Goal: Task Accomplishment & Management: Manage account settings

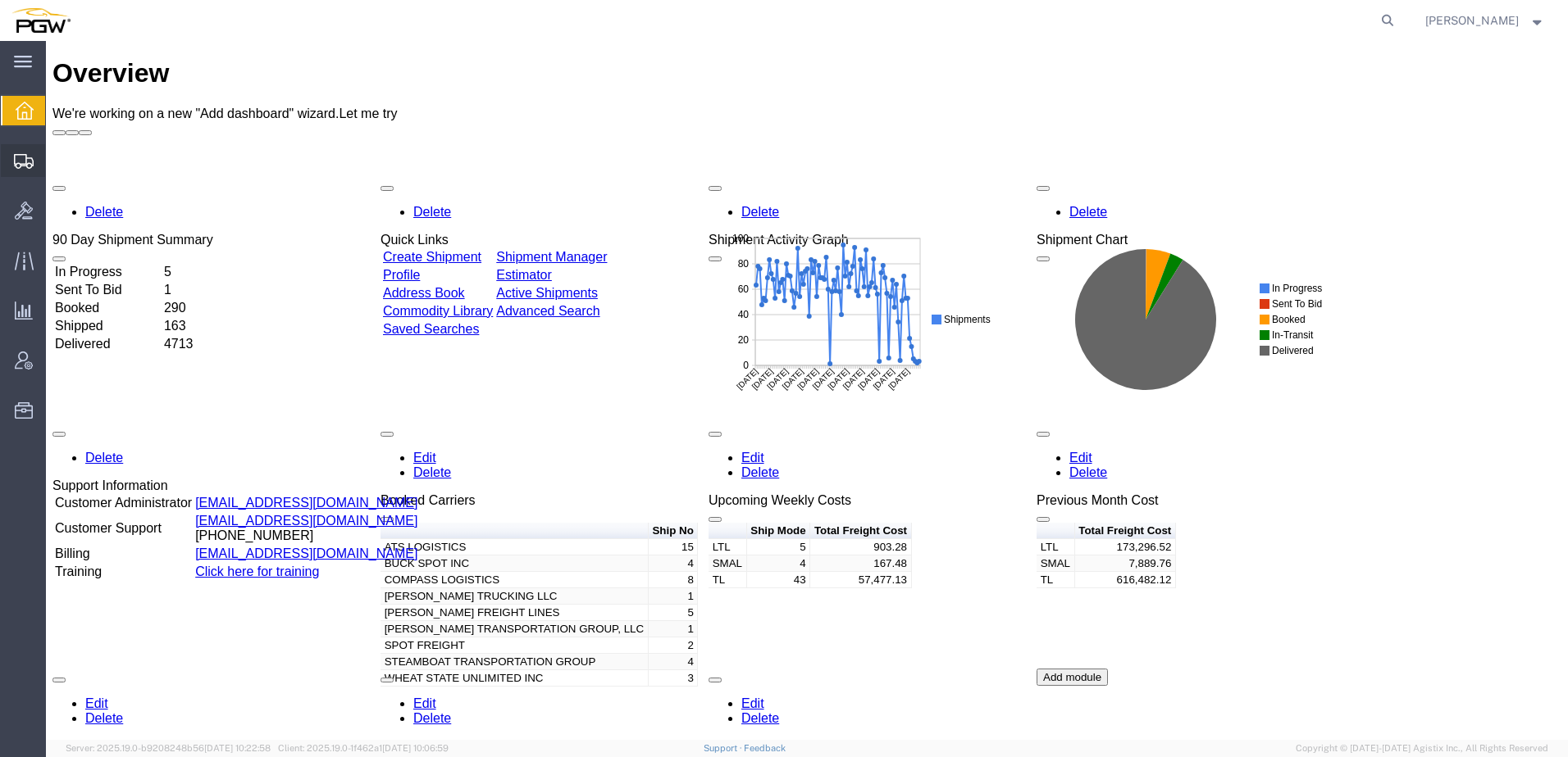
click at [0, 0] on span "Shipment Manager" at bounding box center [0, 0] width 0 height 0
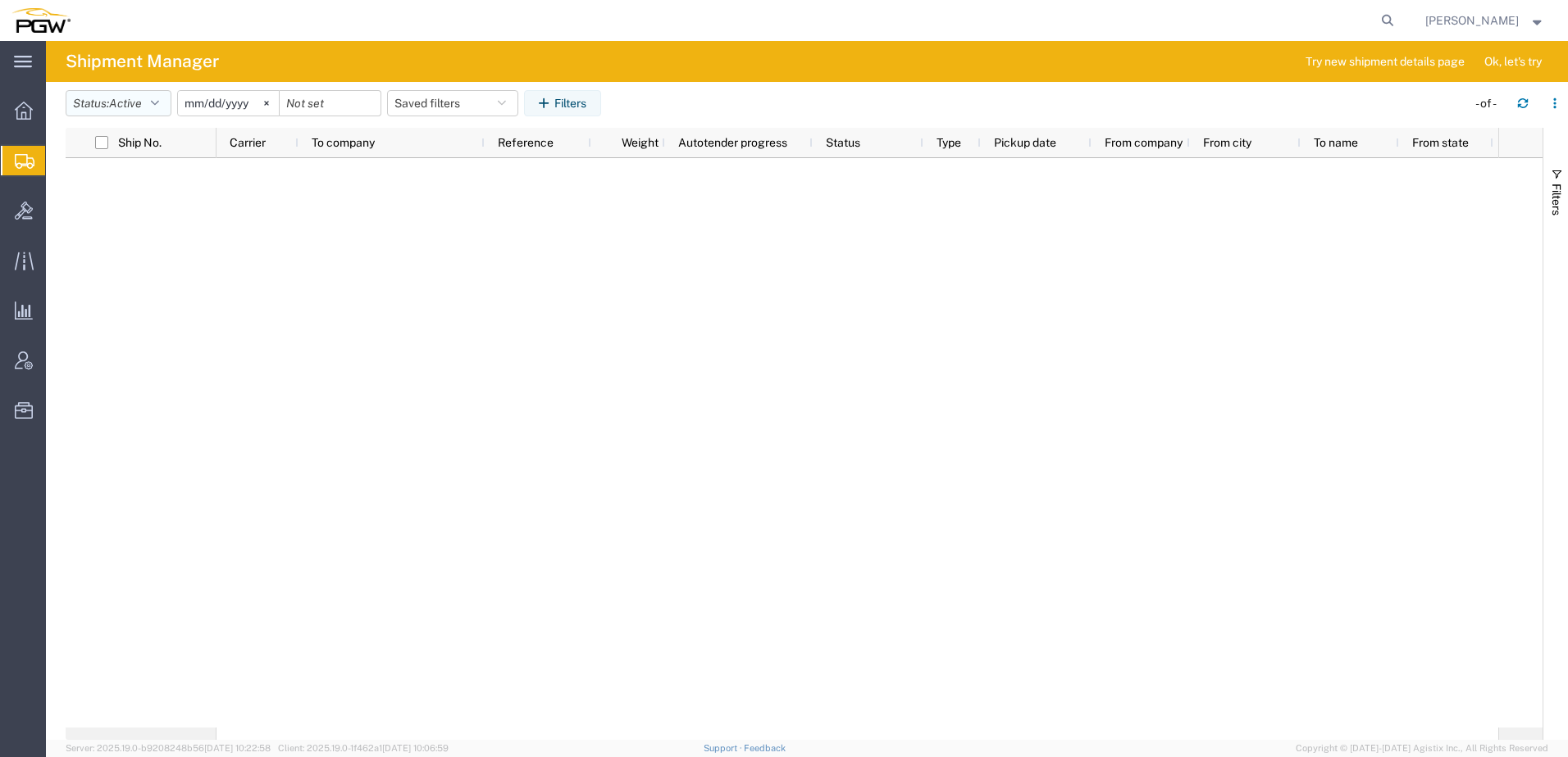
click at [134, 101] on span "Active" at bounding box center [125, 102] width 33 height 13
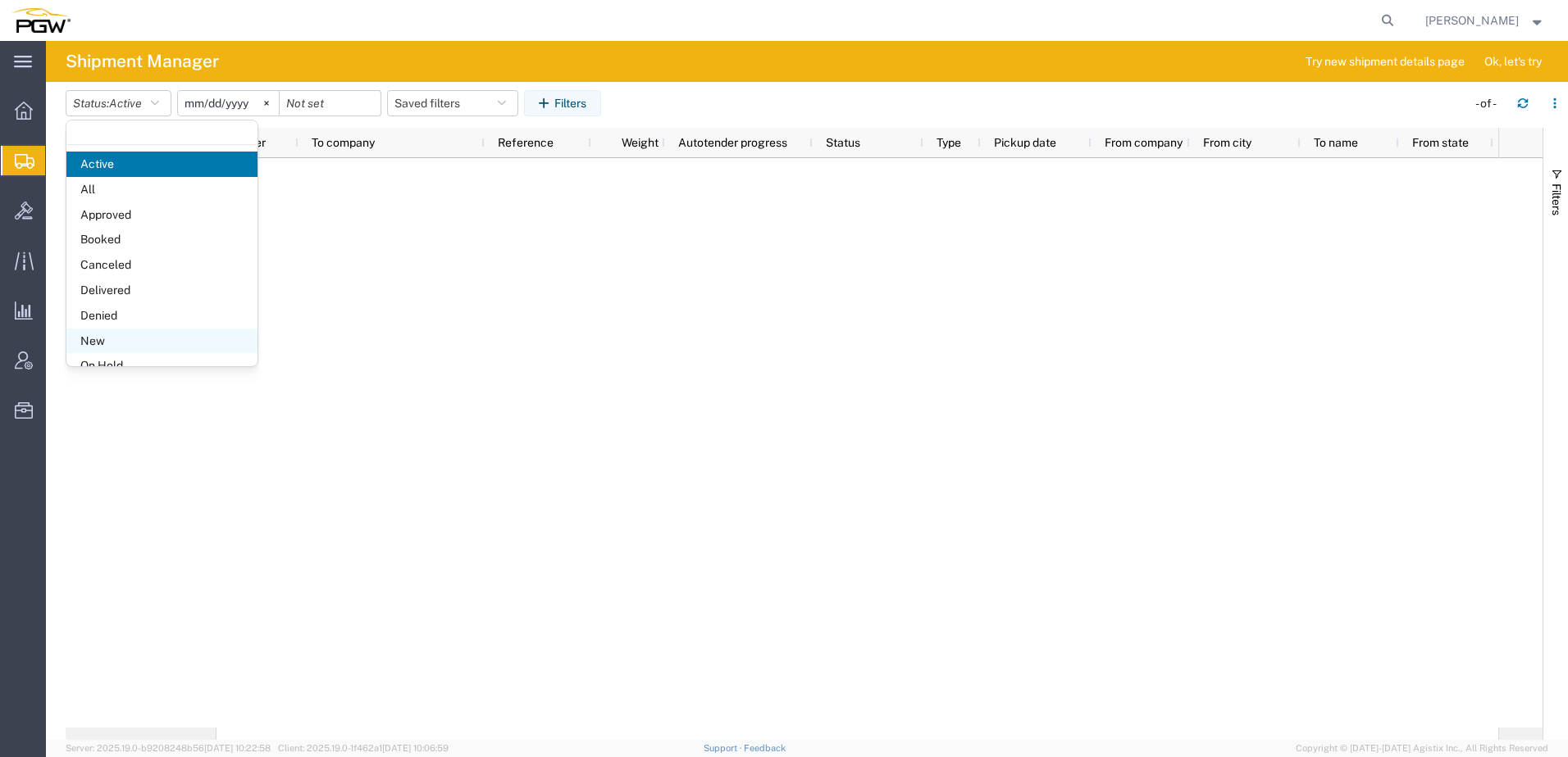
click at [86, 339] on span "New" at bounding box center [162, 342] width 191 height 26
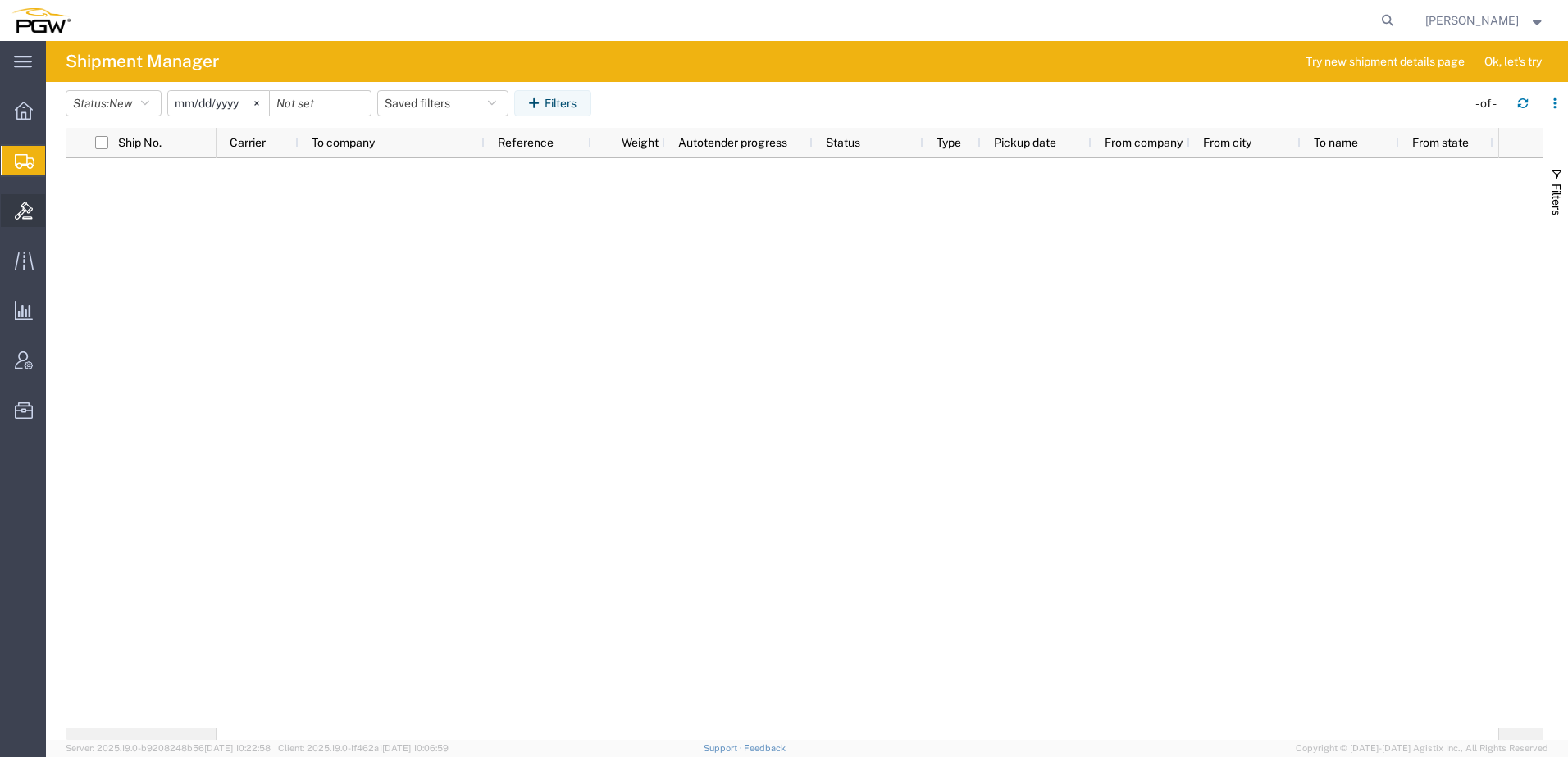
click at [19, 203] on icon at bounding box center [24, 211] width 18 height 18
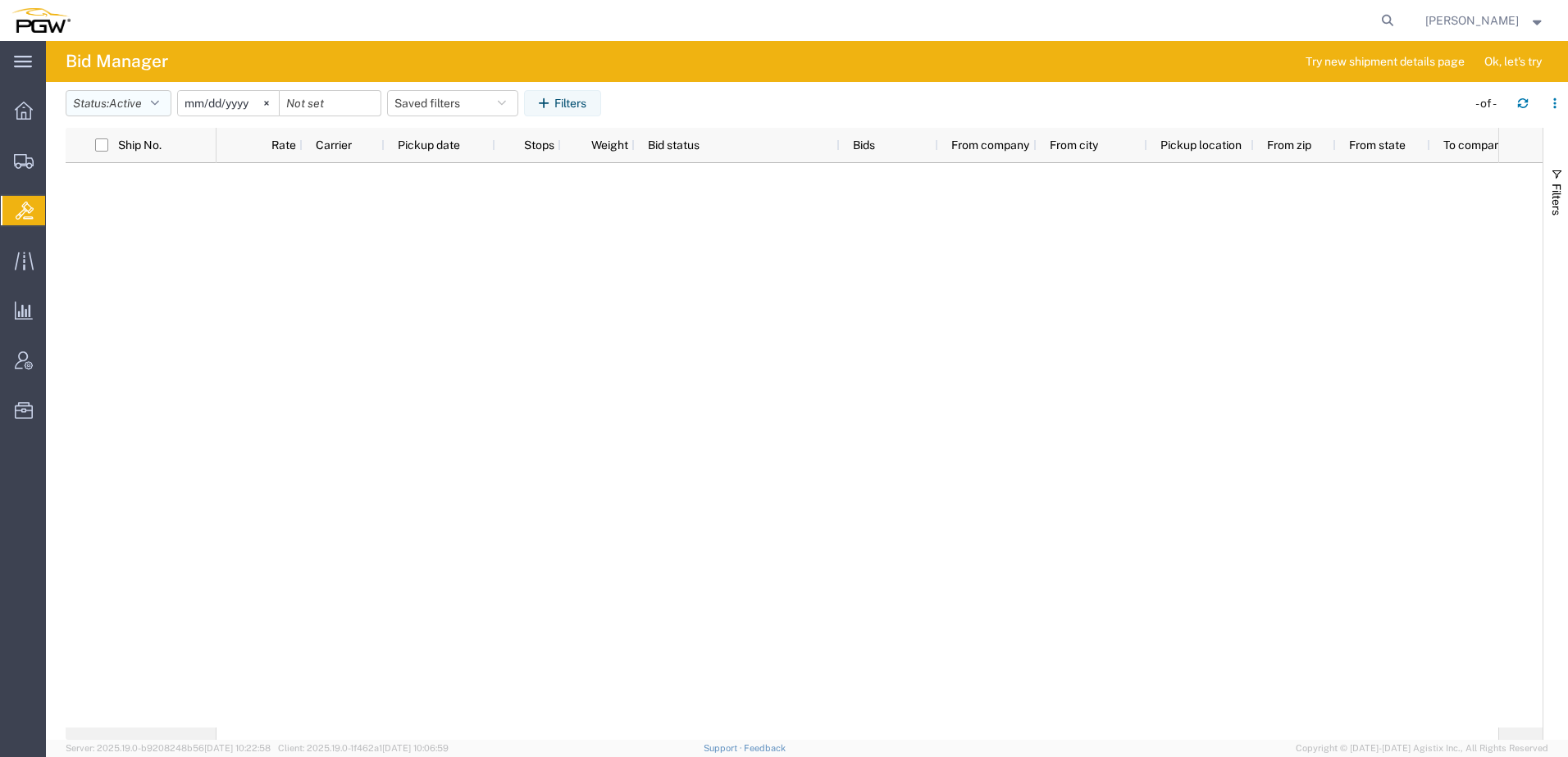
click at [108, 111] on button "Status: Active" at bounding box center [118, 103] width 105 height 26
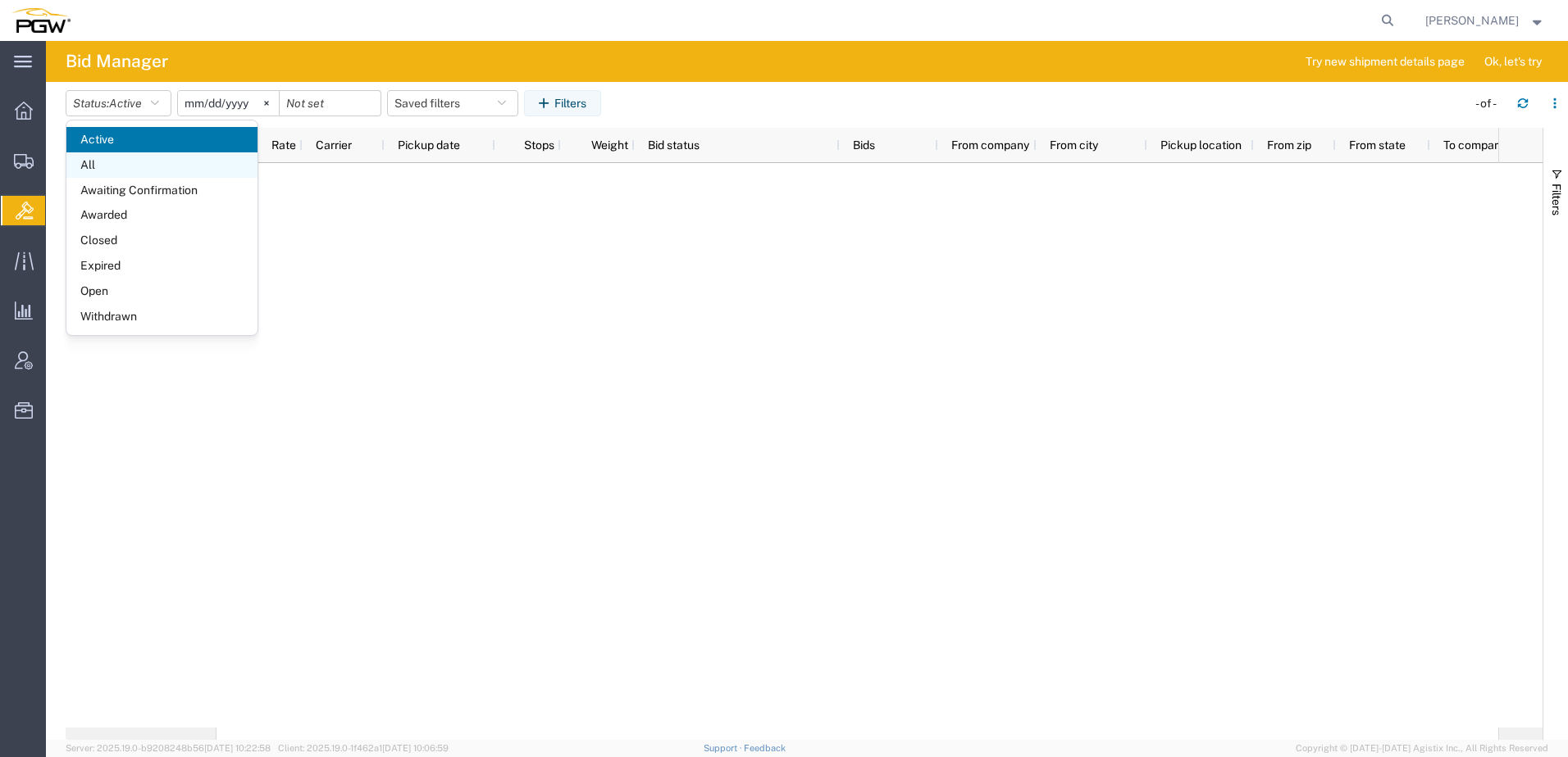
click at [130, 166] on span "All" at bounding box center [162, 165] width 191 height 26
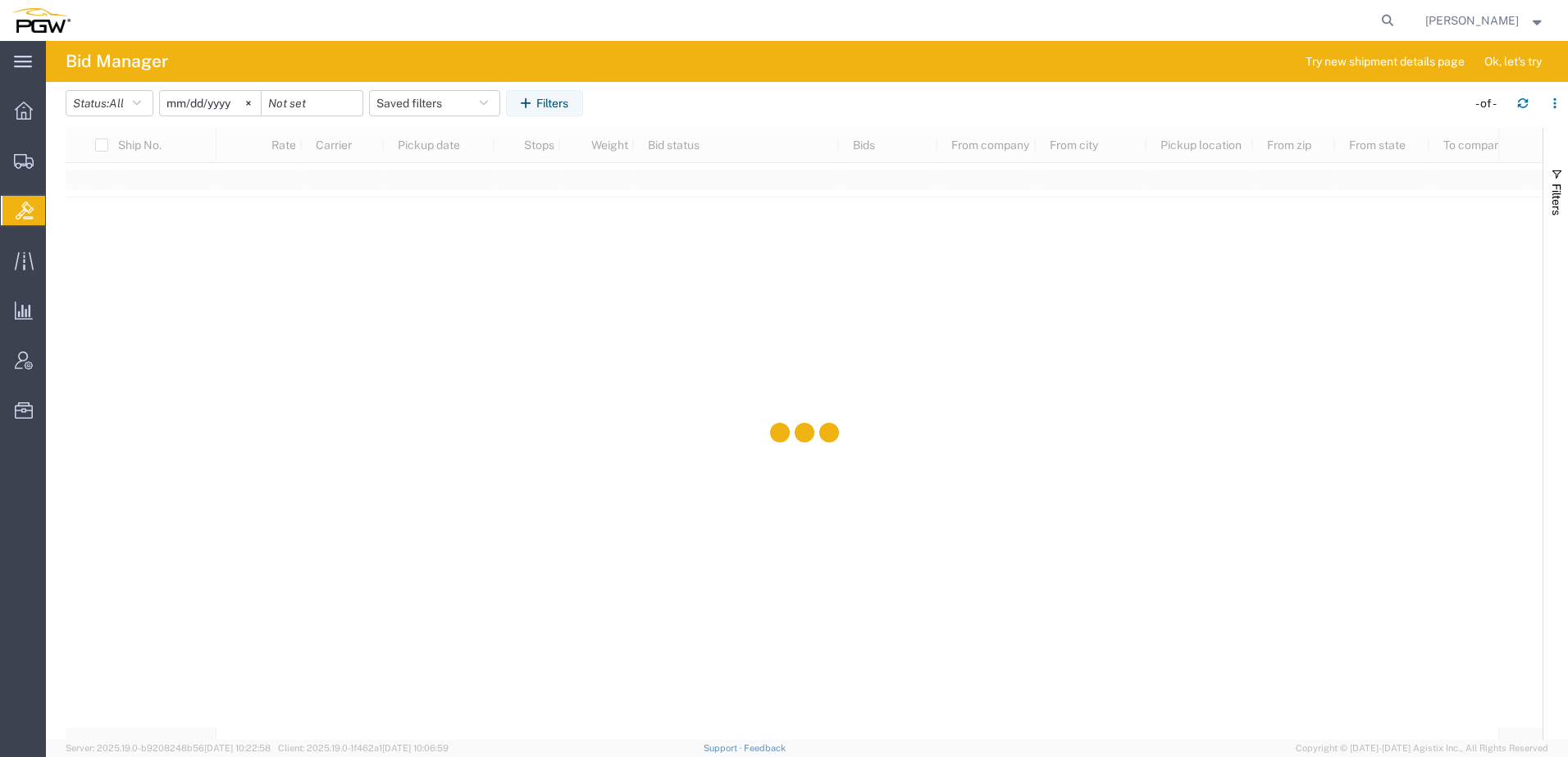
click at [215, 91] on input "[DATE]" at bounding box center [210, 103] width 100 height 25
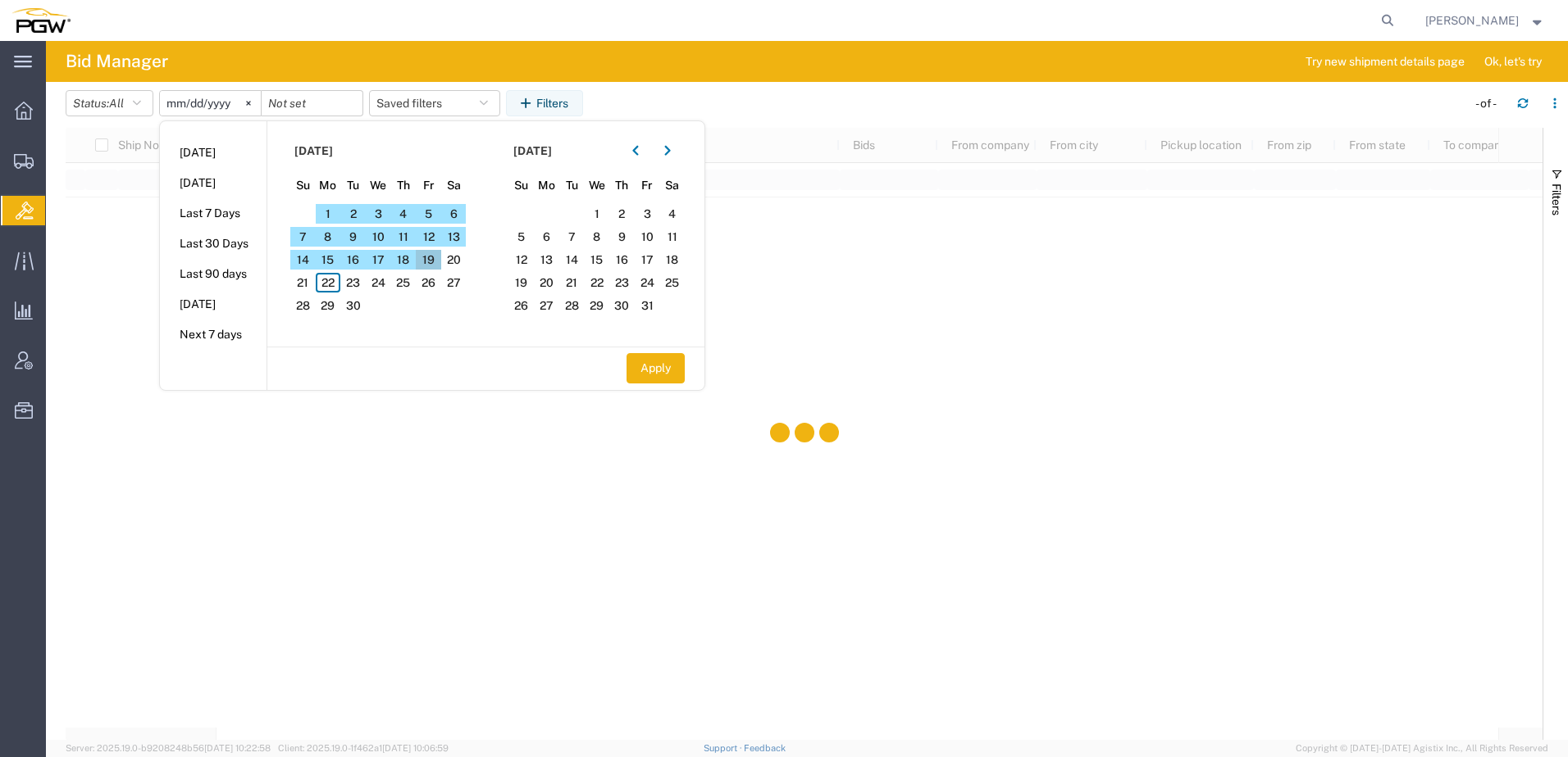
click at [432, 257] on span "19" at bounding box center [428, 260] width 26 height 20
click at [435, 260] on span "19" at bounding box center [428, 260] width 26 height 20
click at [654, 371] on button "Apply" at bounding box center [655, 369] width 59 height 31
type input "[DATE]"
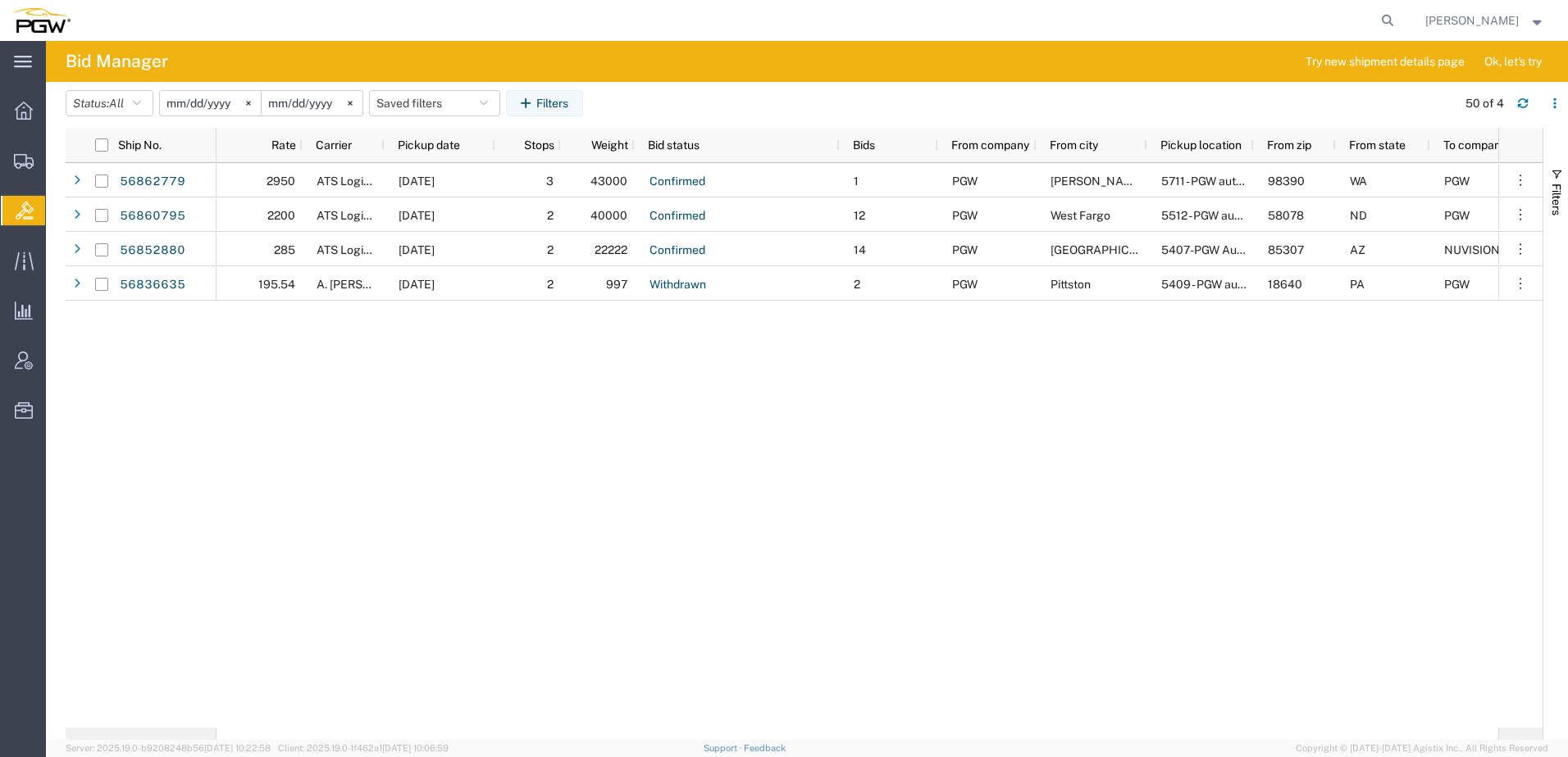
click at [209, 104] on input "[DATE]" at bounding box center [210, 103] width 100 height 25
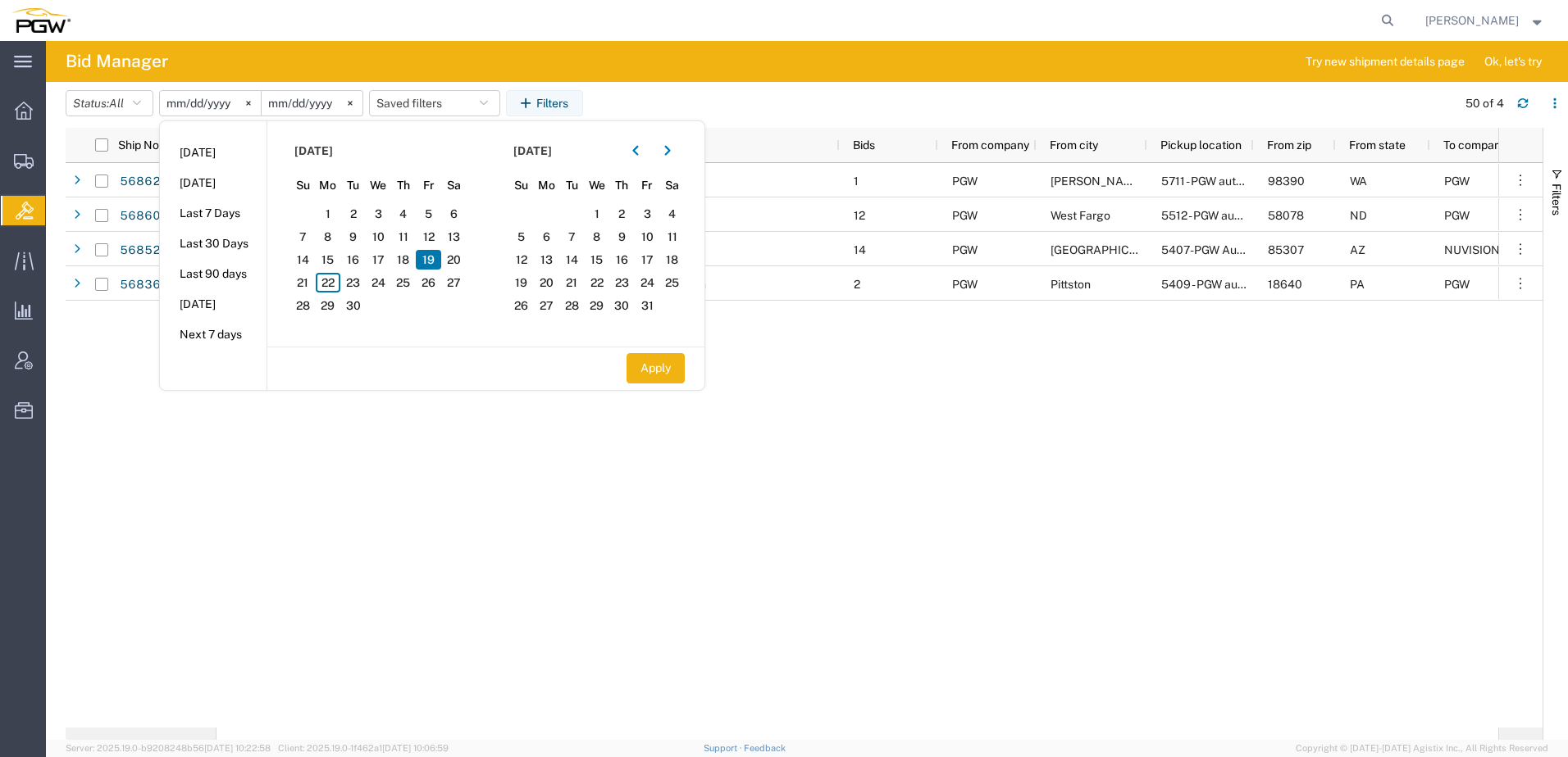
click at [437, 260] on span "19" at bounding box center [428, 260] width 26 height 20
click at [30, 169] on div at bounding box center [24, 160] width 46 height 33
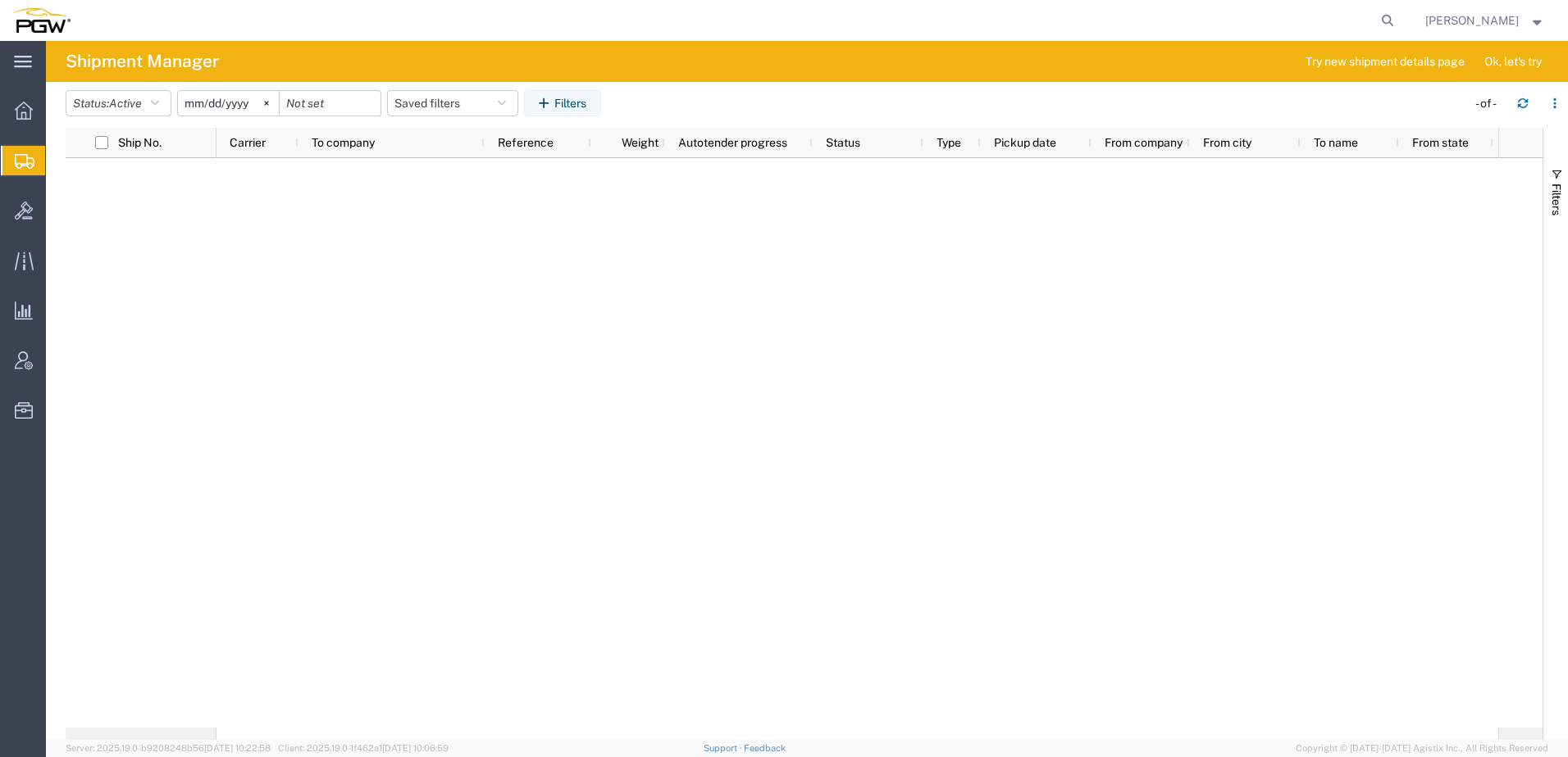
click at [0, 0] on span "Shipment Manager" at bounding box center [0, 0] width 0 height 0
click at [119, 120] on agx-table-filter-chips "Status: Active Active All Approved Booked Canceled Delivered Denied New On Hold…" at bounding box center [761, 109] width 1392 height 38
click at [130, 101] on span "Active" at bounding box center [125, 102] width 33 height 13
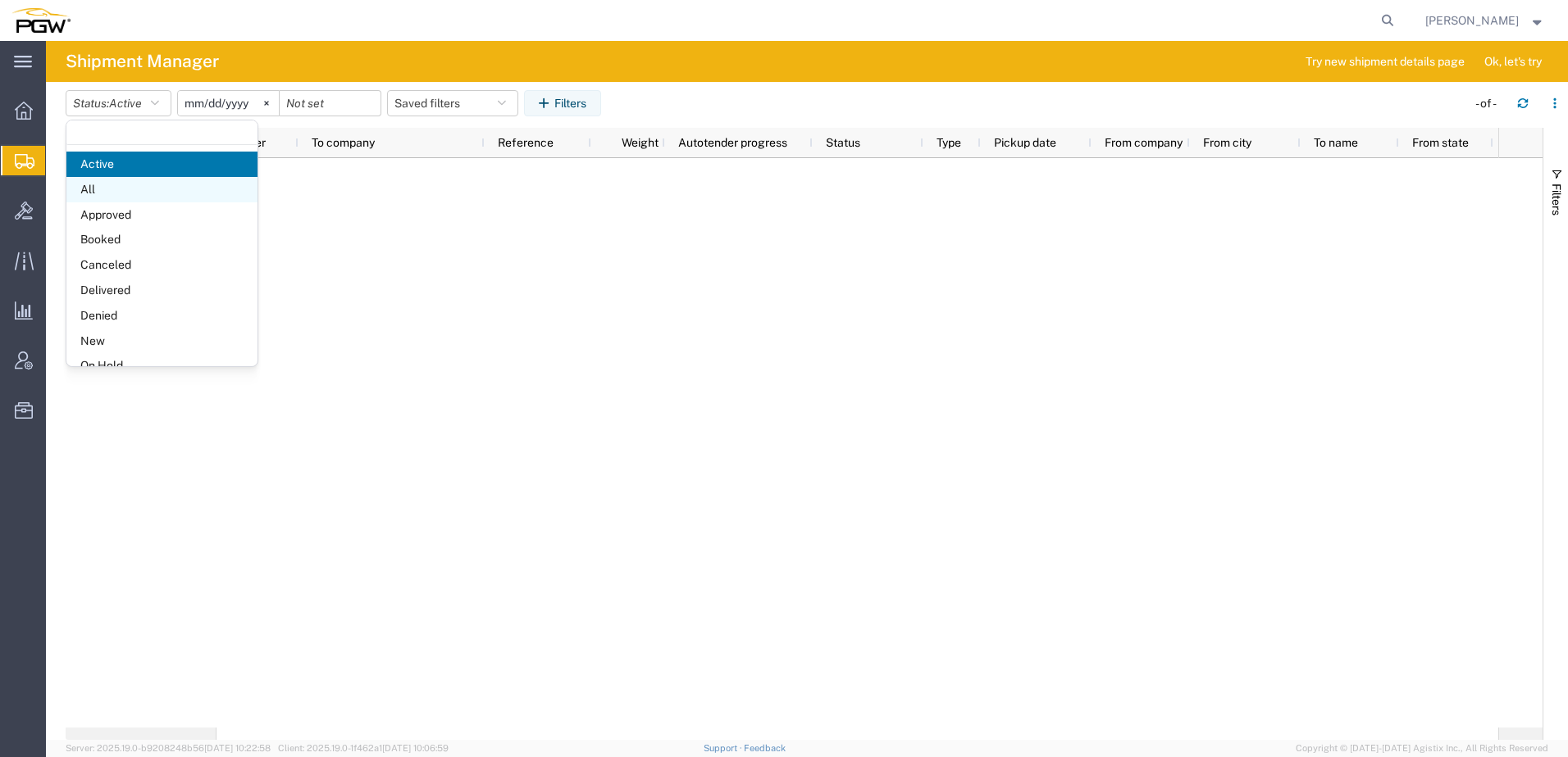
click at [102, 193] on span "All" at bounding box center [162, 190] width 191 height 26
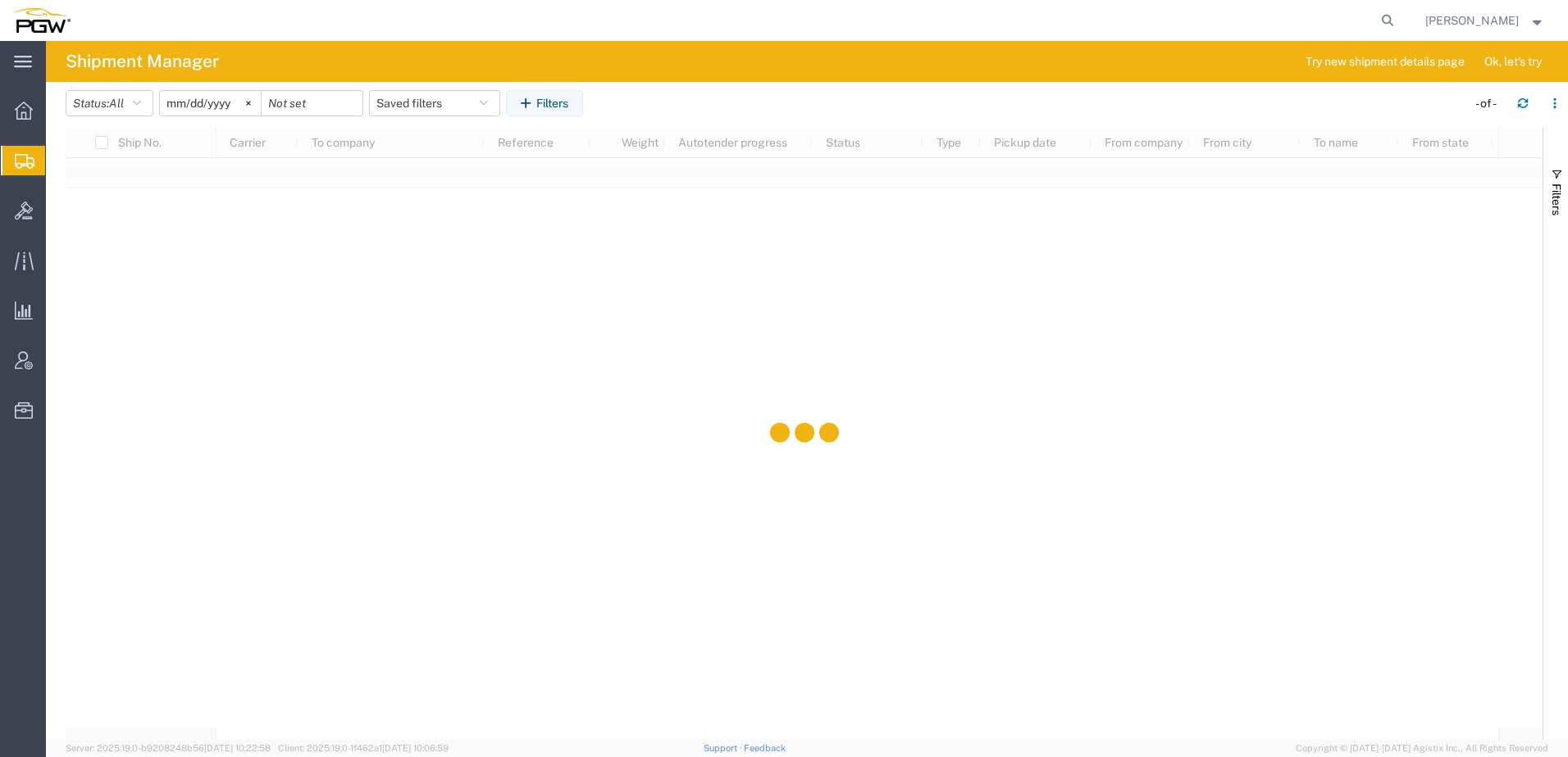
click at [221, 106] on input "[DATE]" at bounding box center [210, 103] width 100 height 25
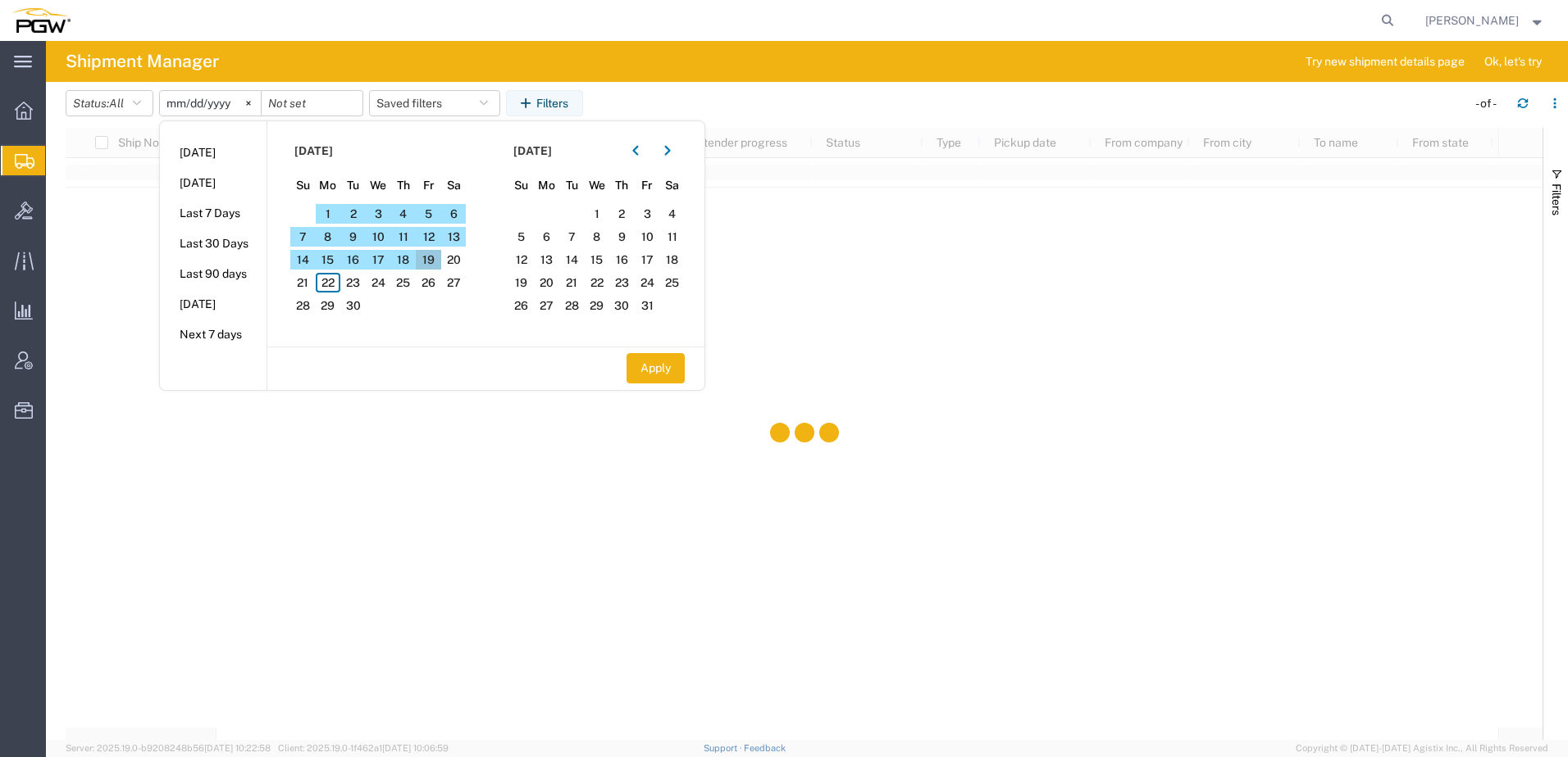
click at [436, 259] on span "19" at bounding box center [428, 260] width 26 height 20
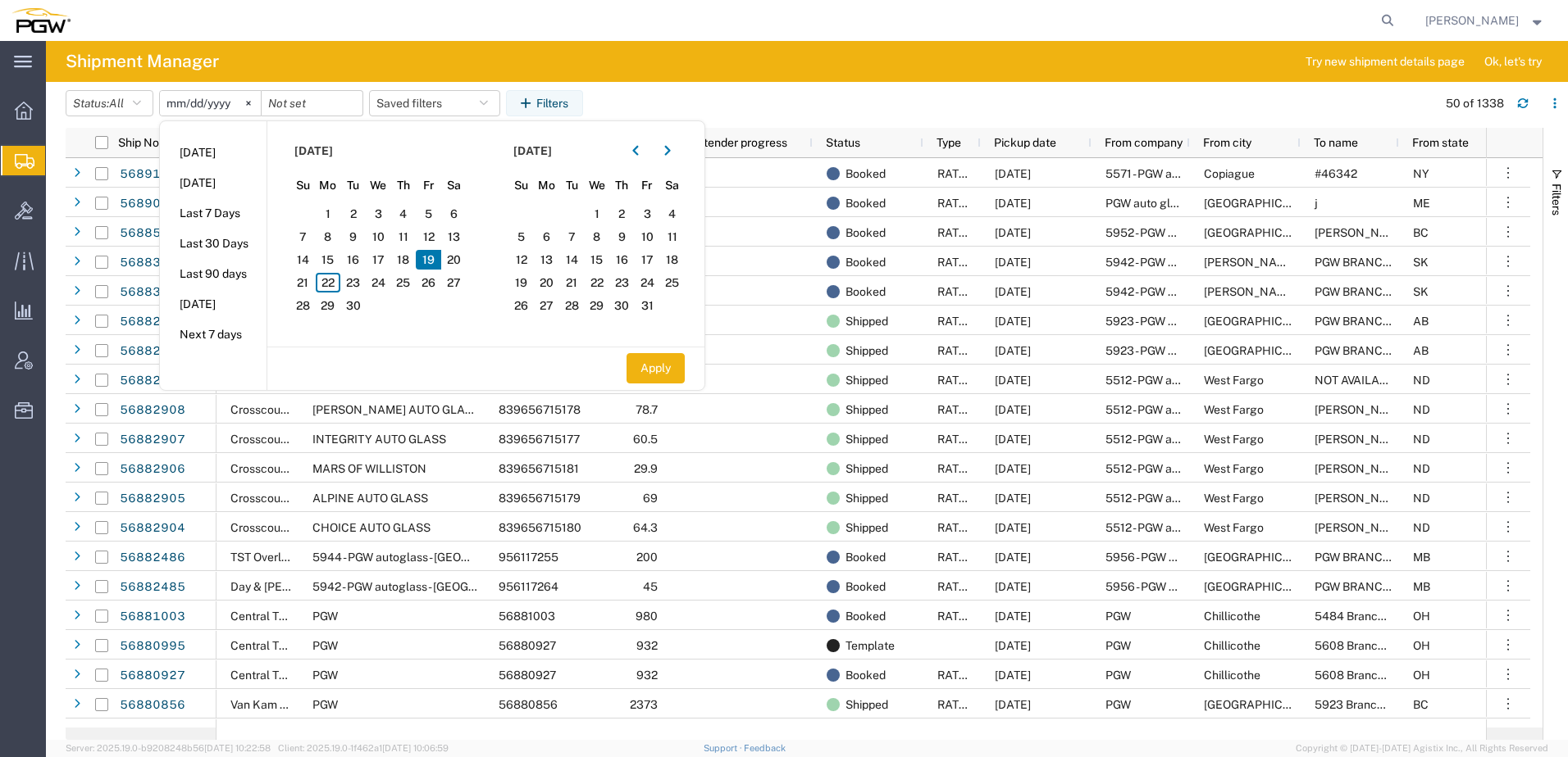
click at [431, 256] on span "19" at bounding box center [428, 260] width 26 height 20
click at [670, 375] on button "Apply" at bounding box center [655, 369] width 59 height 31
type input "[DATE]"
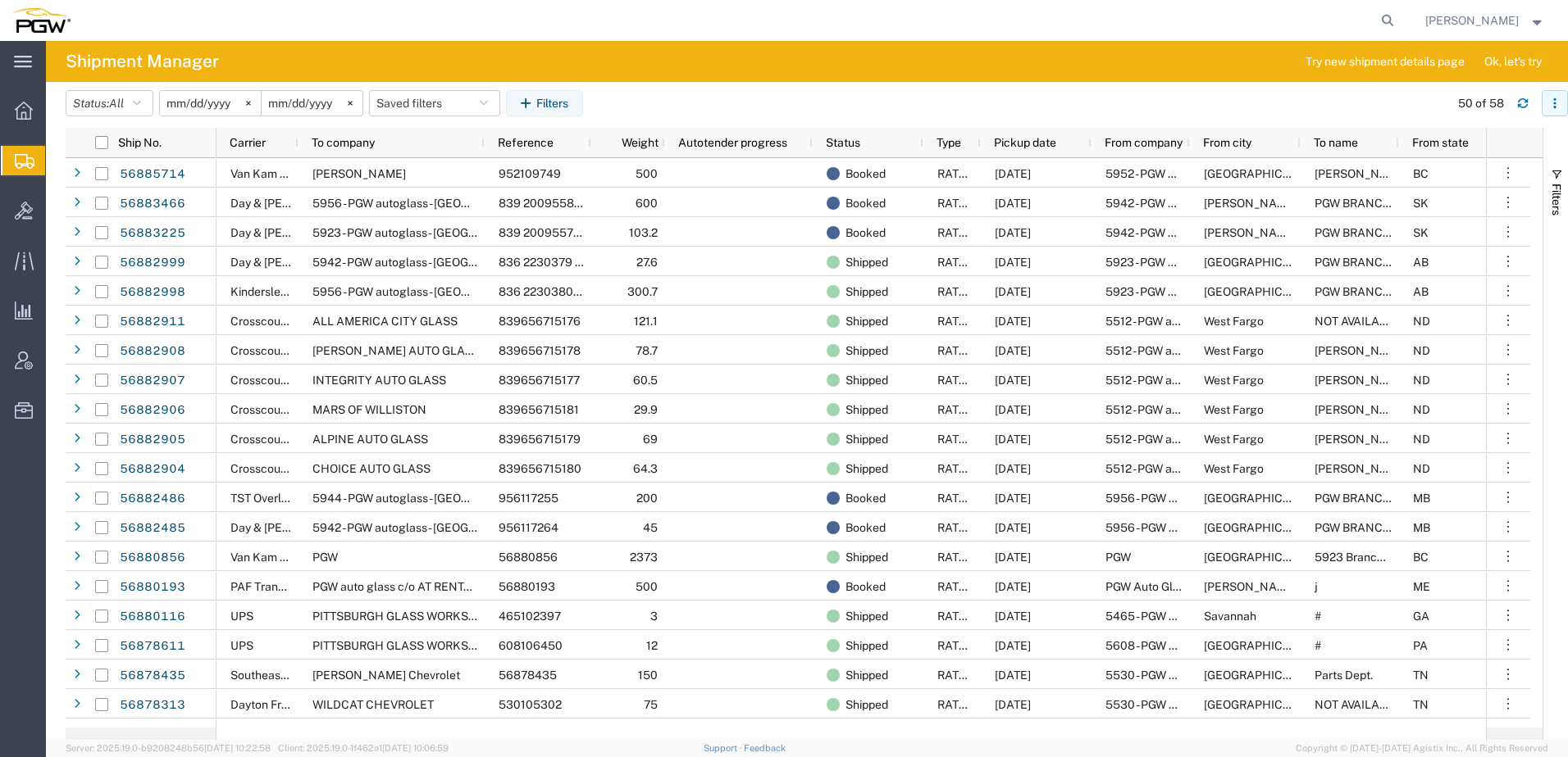
click at [1550, 107] on icon "button" at bounding box center [1555, 103] width 12 height 12
click at [1445, 152] on div "Download" at bounding box center [1470, 146] width 91 height 33
click at [1398, 16] on icon at bounding box center [1387, 20] width 23 height 23
click at [1163, 14] on input "search" at bounding box center [1127, 21] width 499 height 40
paste input "56839570"
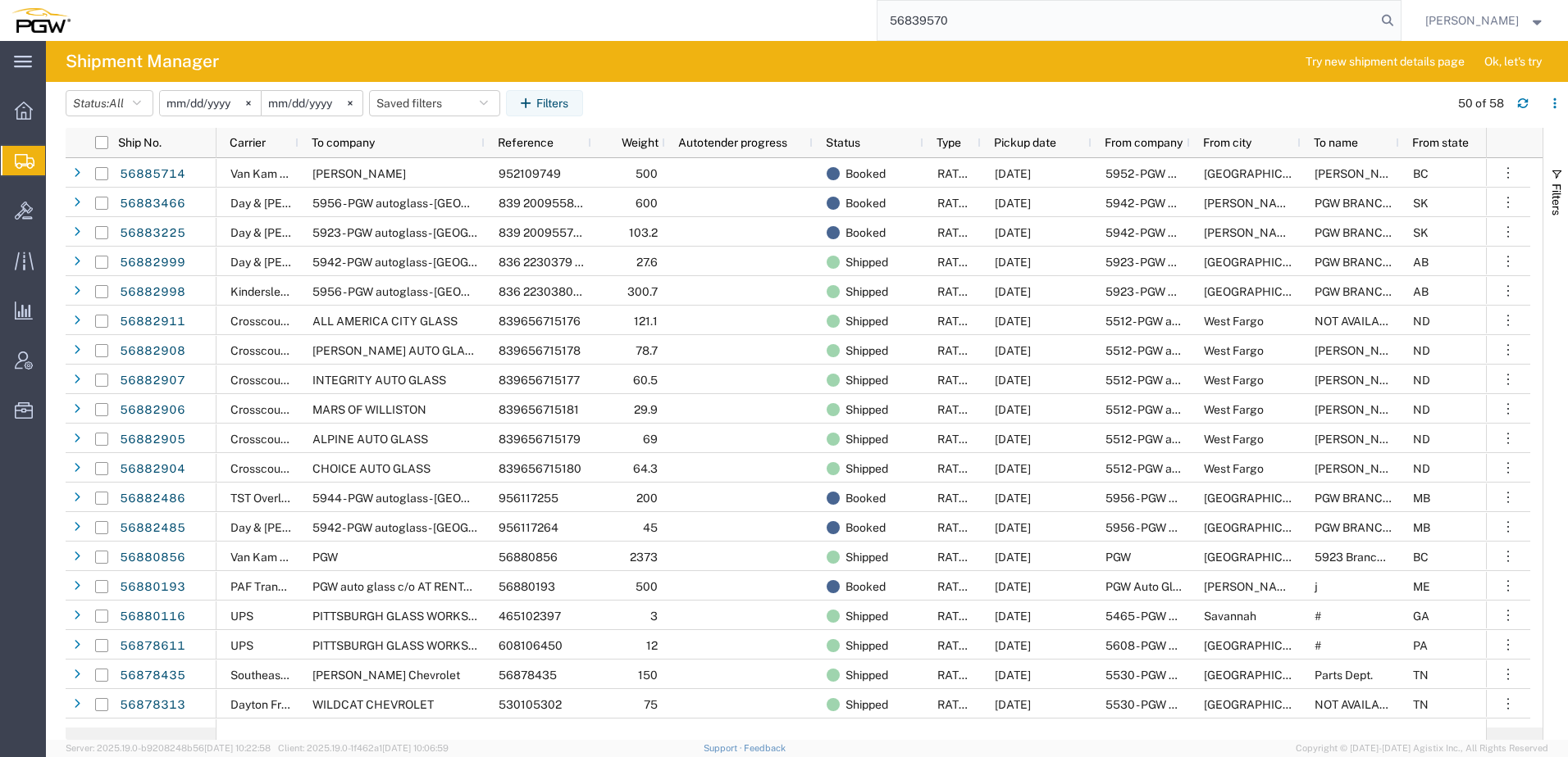
type input "56839570"
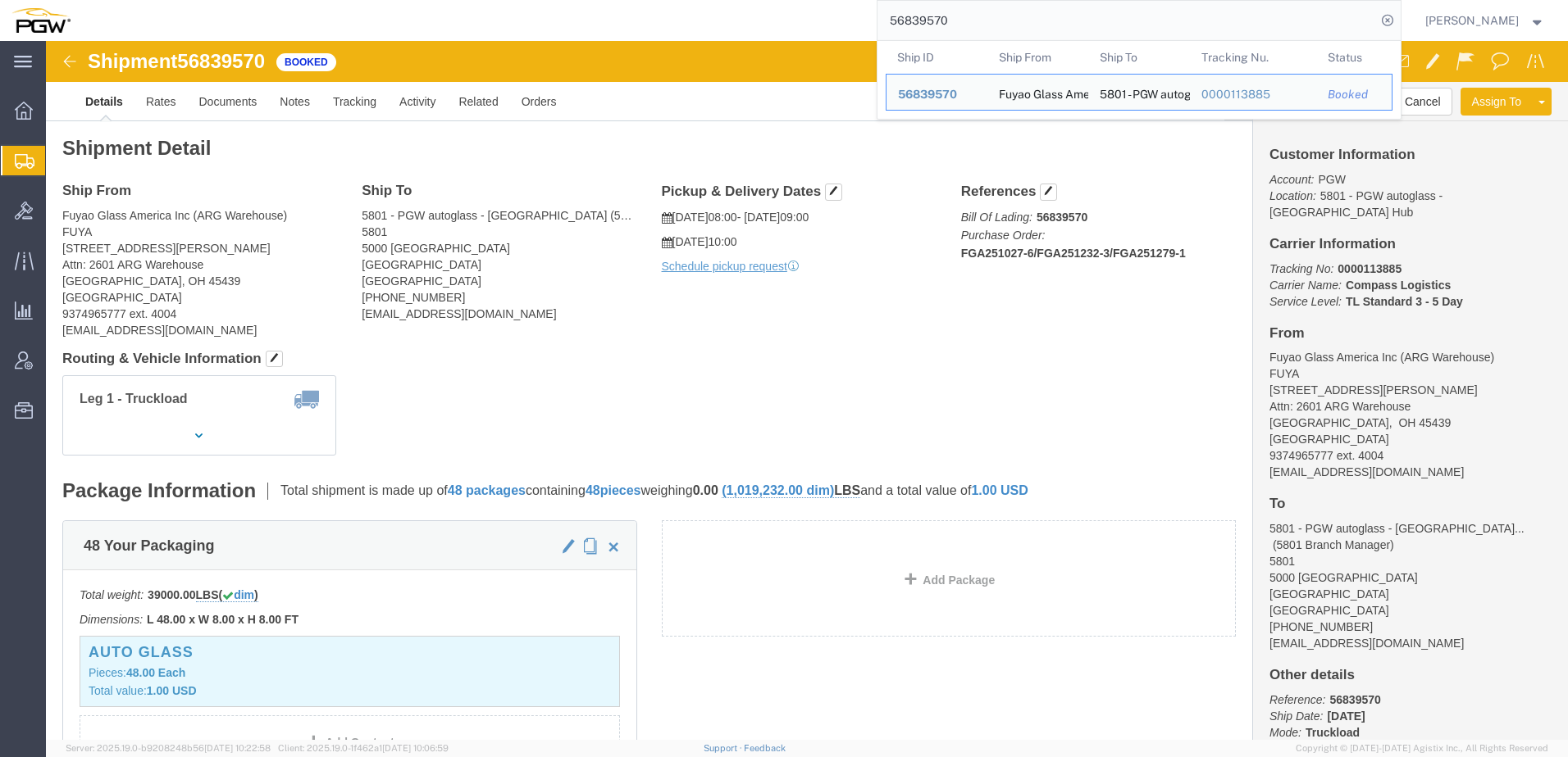
click div "Leg 1 - Truckload Vehicle 1: Standard Dry Van (53 Feet) Number of trucks: 1"
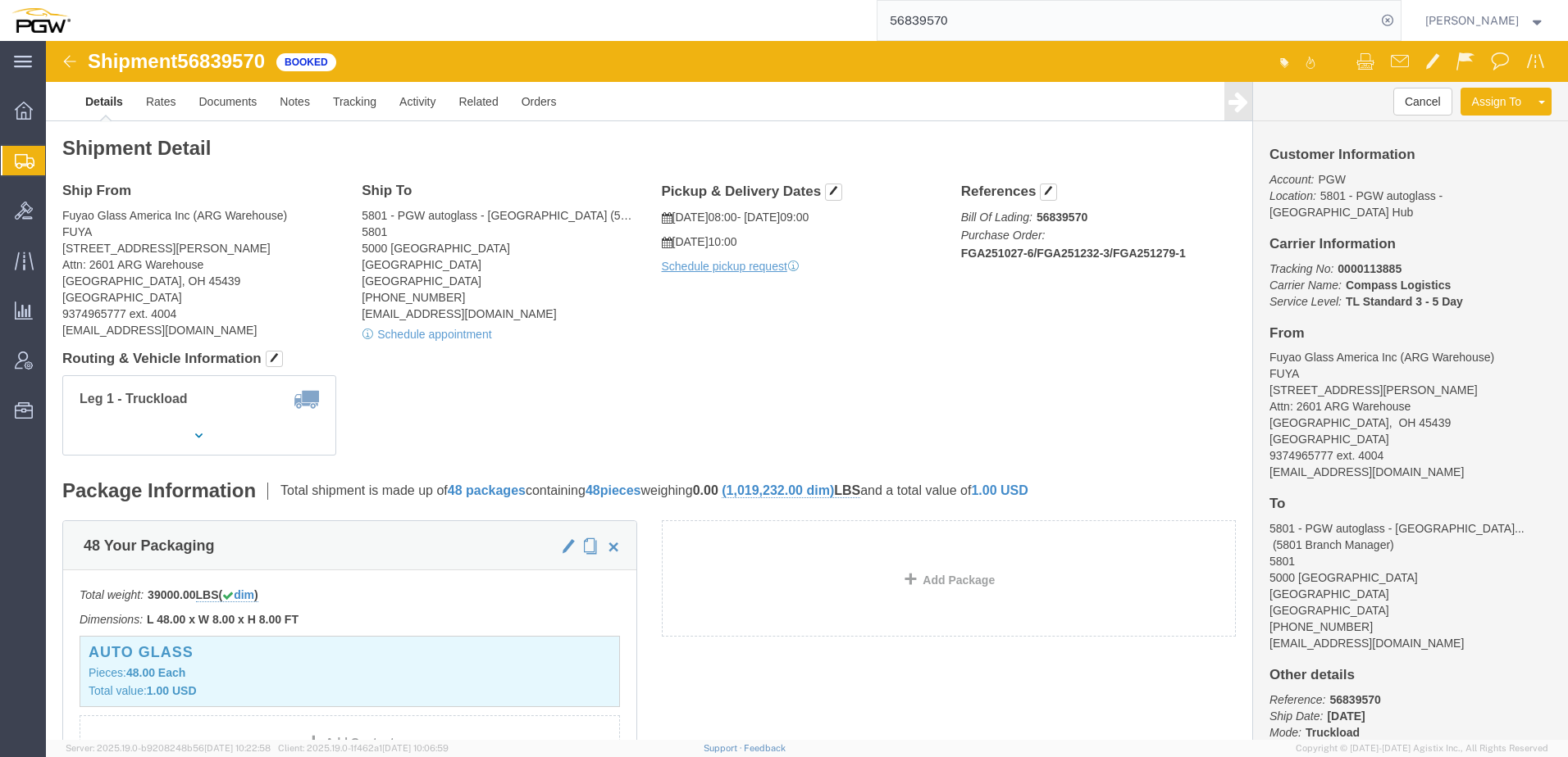
click div "Shipment Detail Ship From Fuyao Glass America Inc ([GEOGRAPHIC_DATA]) FUYA [STR…"
click at [0, 0] on span "Saved Reports" at bounding box center [0, 0] width 0 height 0
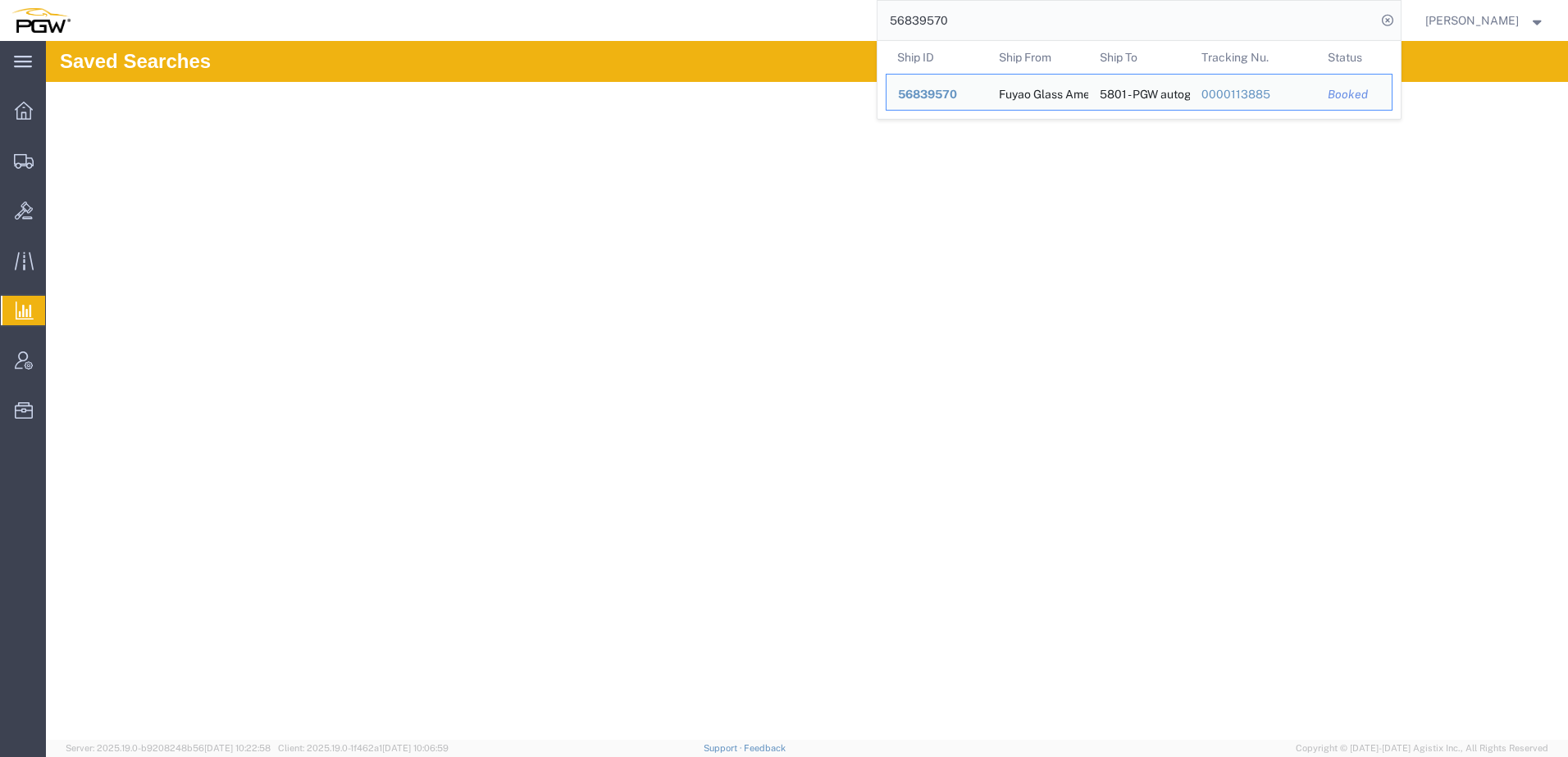
drag, startPoint x: 1015, startPoint y: 21, endPoint x: 209, endPoint y: 12, distance: 806.1
click at [204, 5] on div "56839570 Ship ID Ship From Ship To Tracking Nu. Status Ship ID 56839570 Ship Fr…" at bounding box center [742, 20] width 1320 height 41
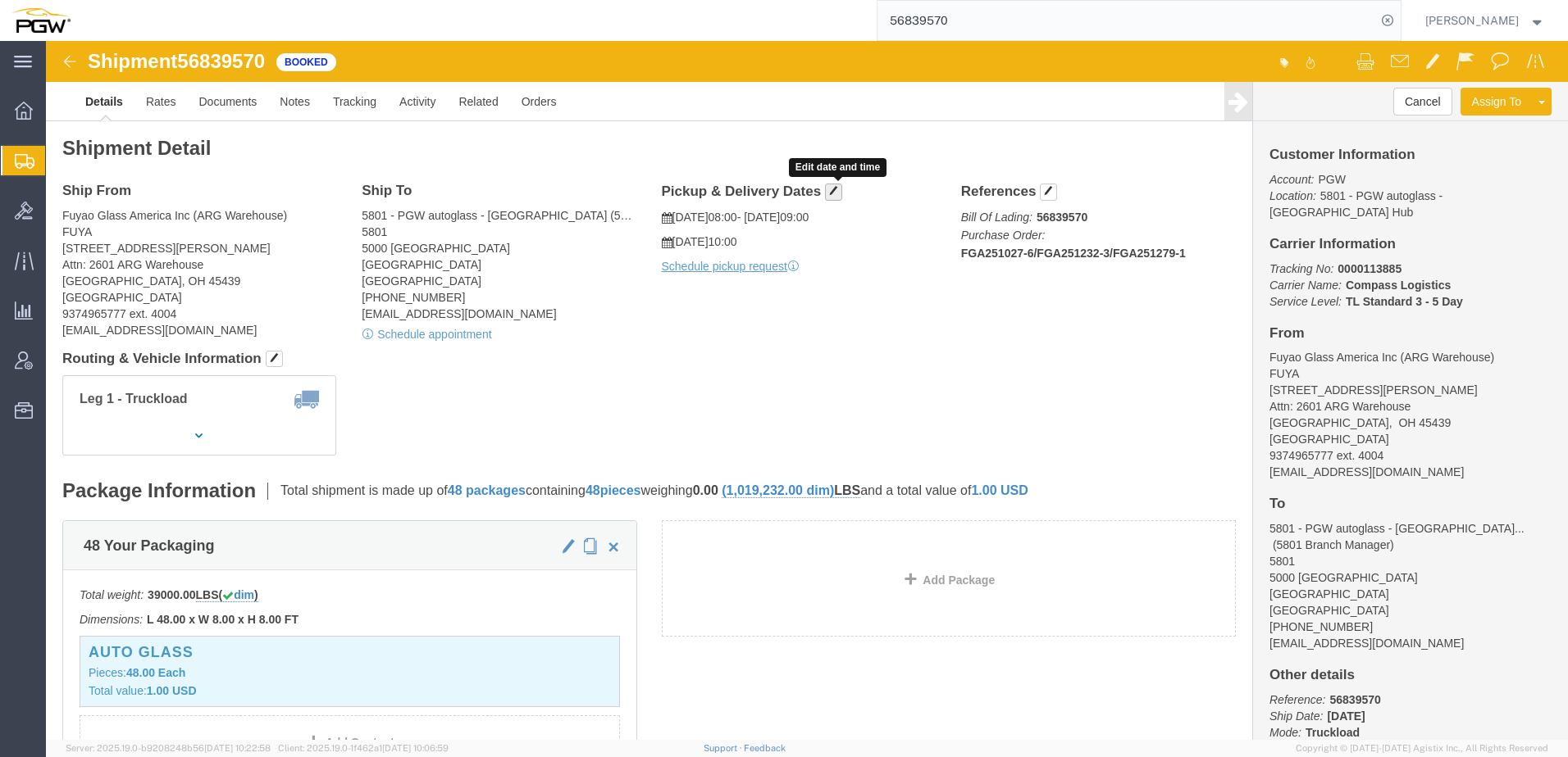
click span "button"
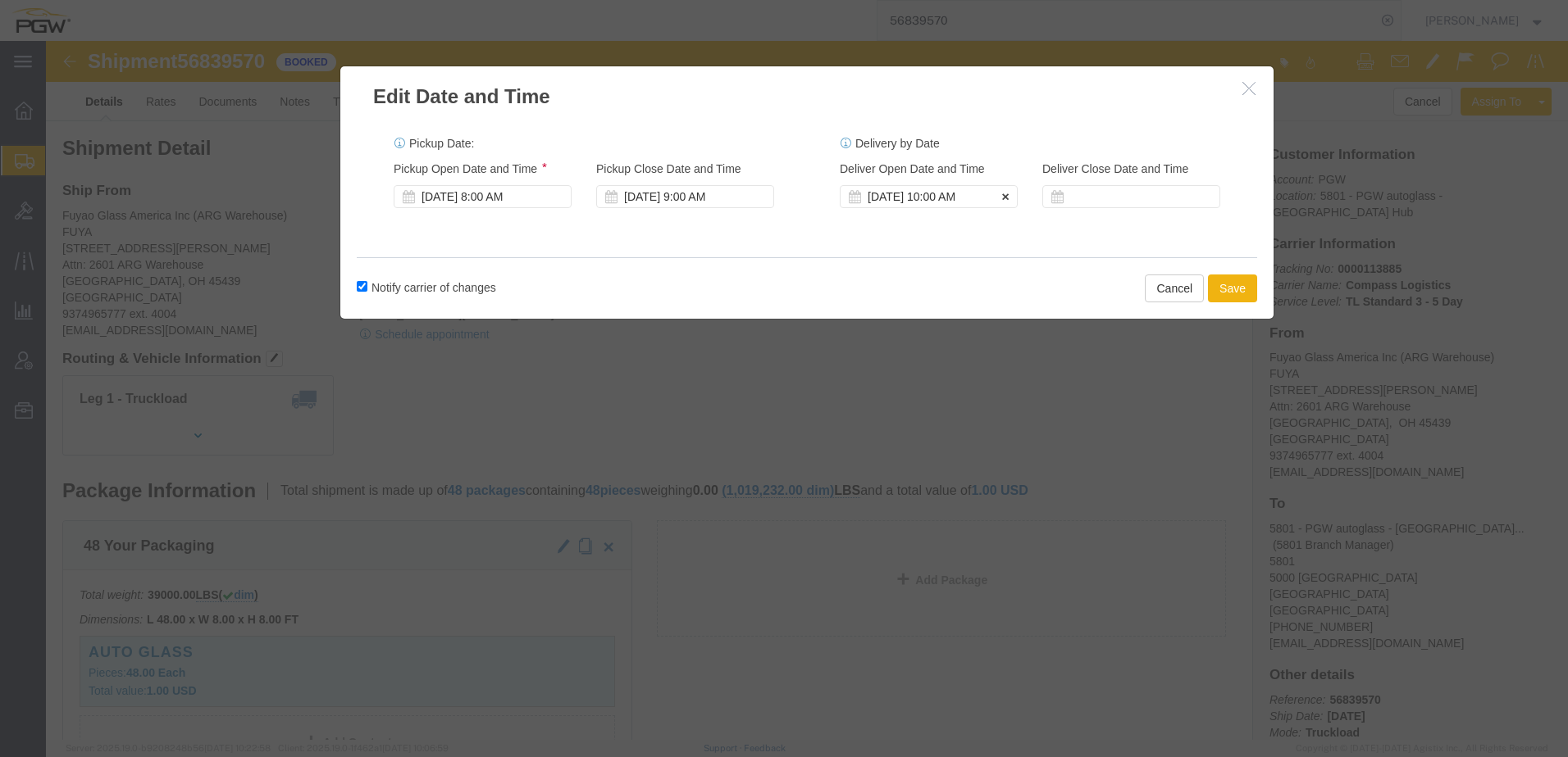
click div "[DATE] 10:00 AM"
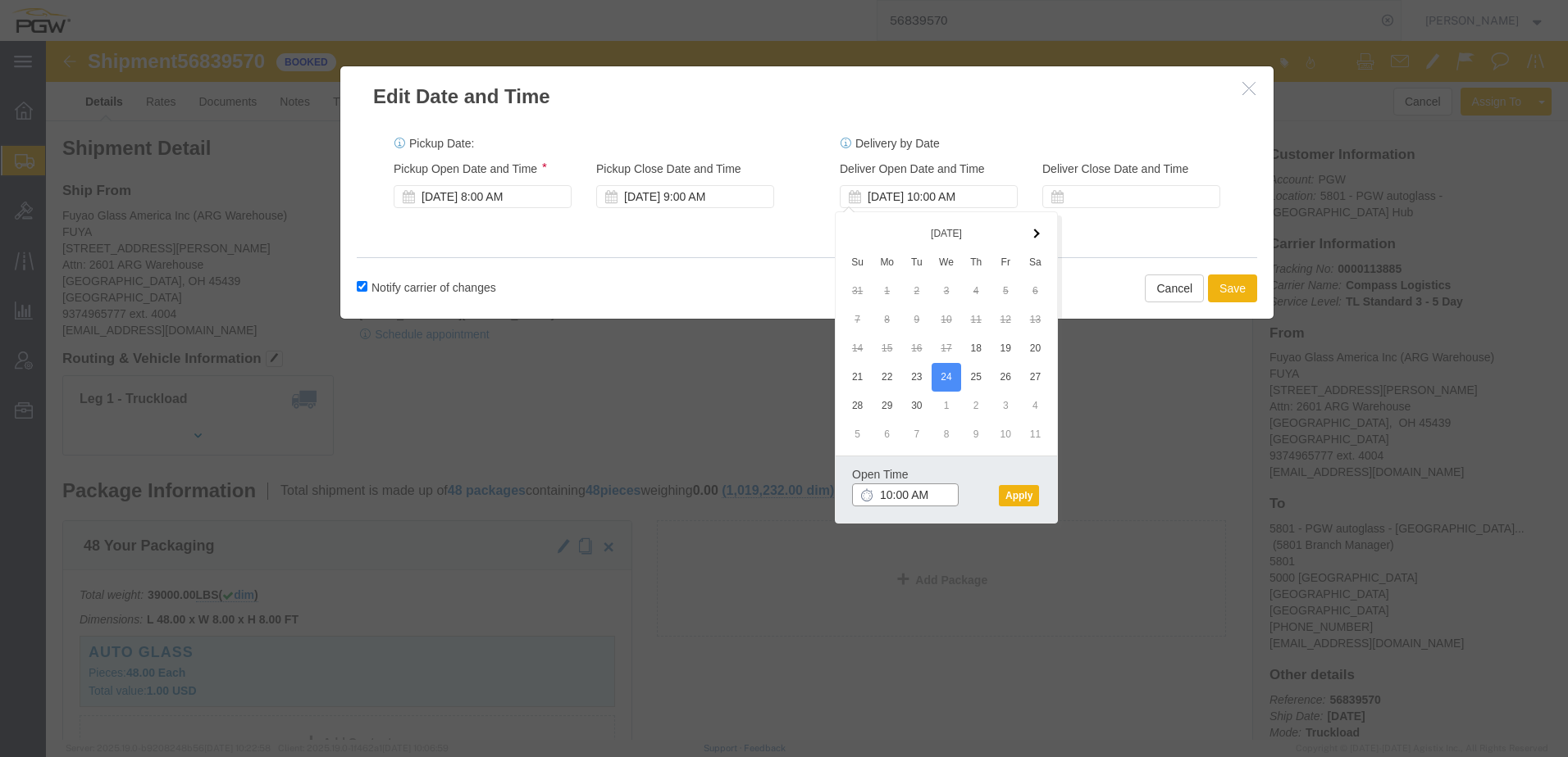
click input "10:00 AM"
type input "8:00 AM"
click button "Apply"
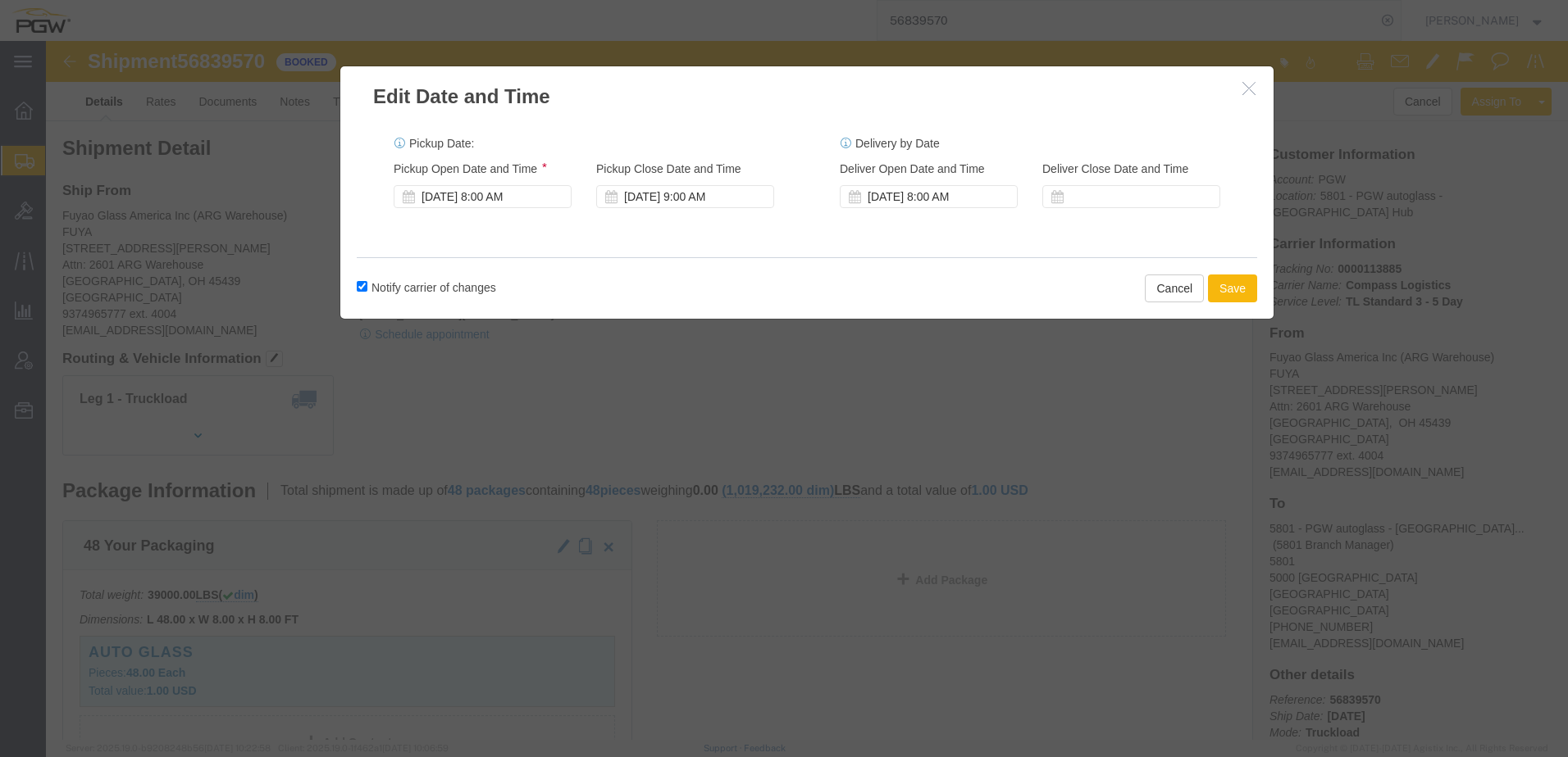
click button "Save"
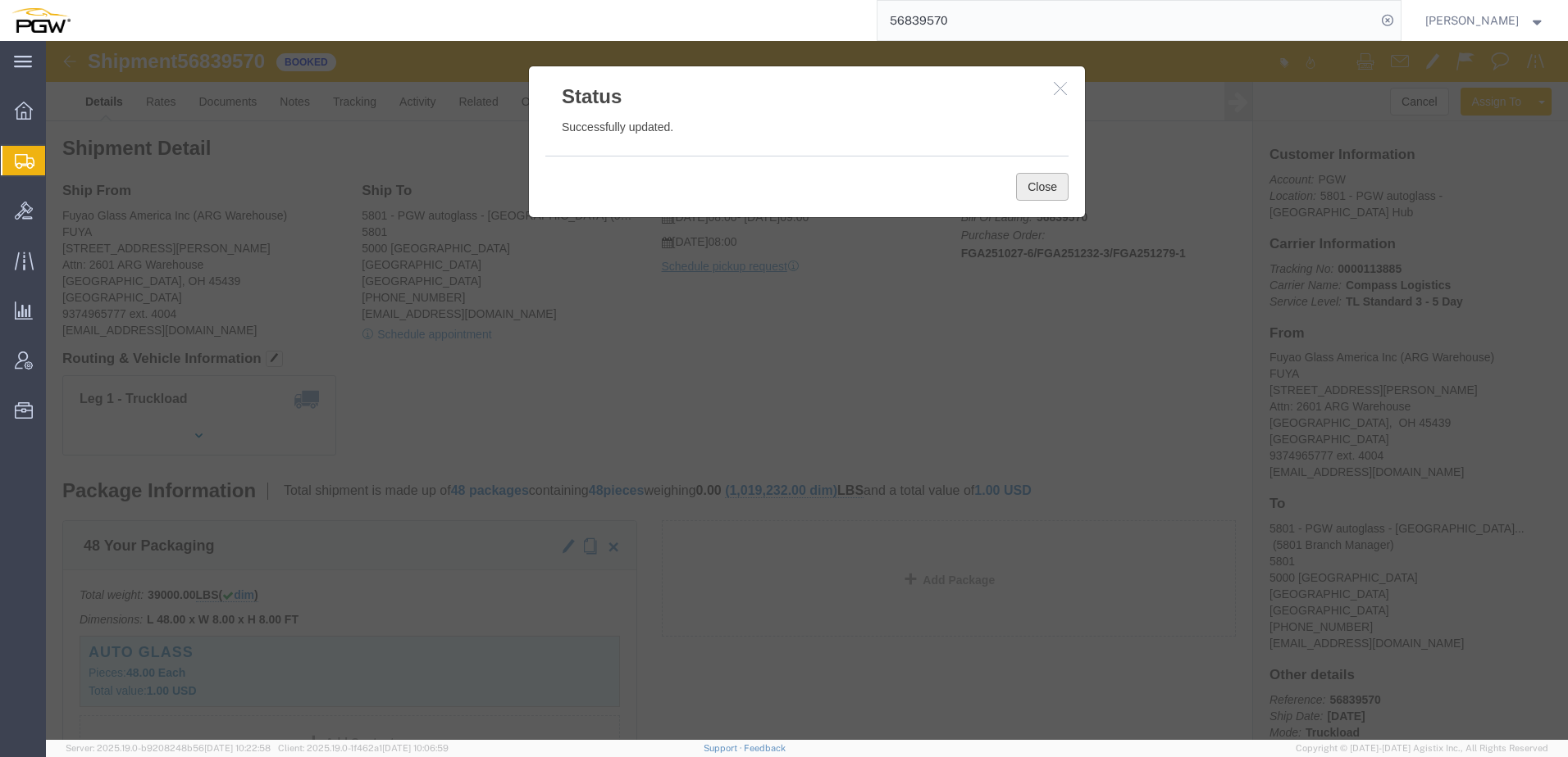
click button "Close"
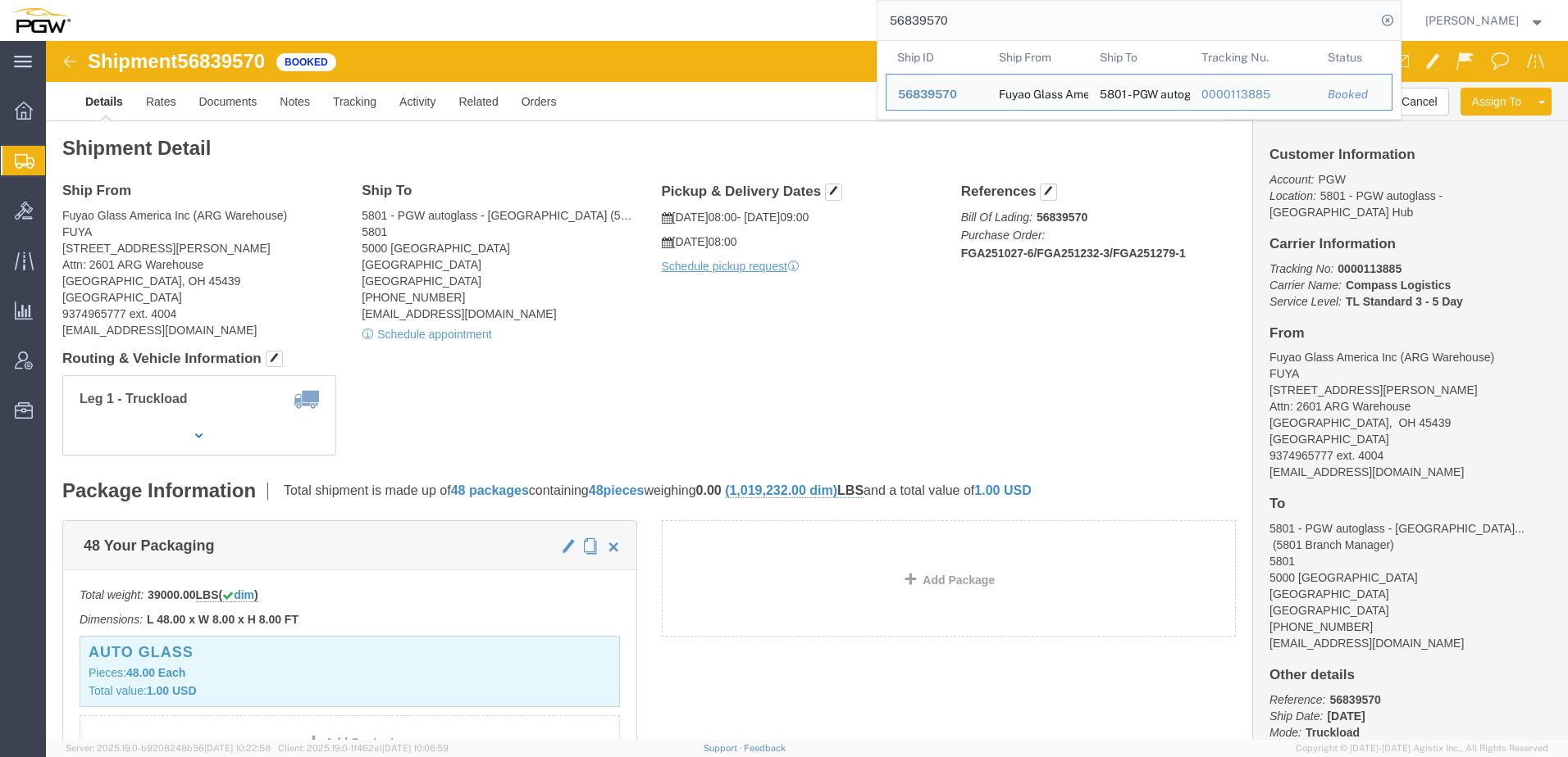
drag, startPoint x: 993, startPoint y: 10, endPoint x: 206, endPoint y: -4, distance: 787.1
click at [206, 0] on html "main_menu Created with Sketch. Collapse Menu Overview Shipments Shipment Manage…" at bounding box center [784, 378] width 1568 height 757
paste input "66885"
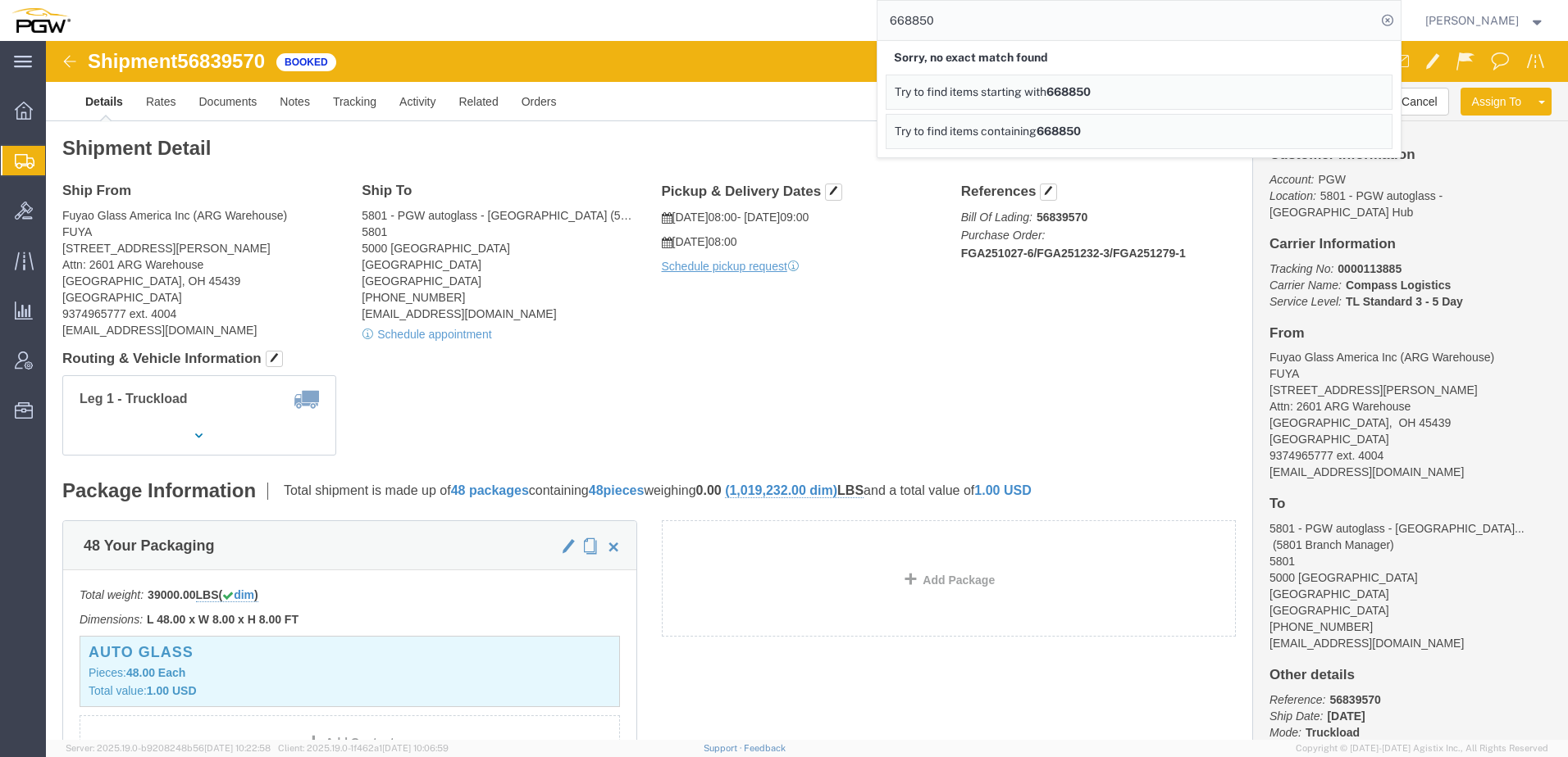
drag, startPoint x: 1087, startPoint y: 20, endPoint x: 319, endPoint y: -40, distance: 770.3
click at [319, 0] on html "main_menu Created with Sketch. Collapse Menu Overview Shipments Shipment Manage…" at bounding box center [784, 378] width 1568 height 757
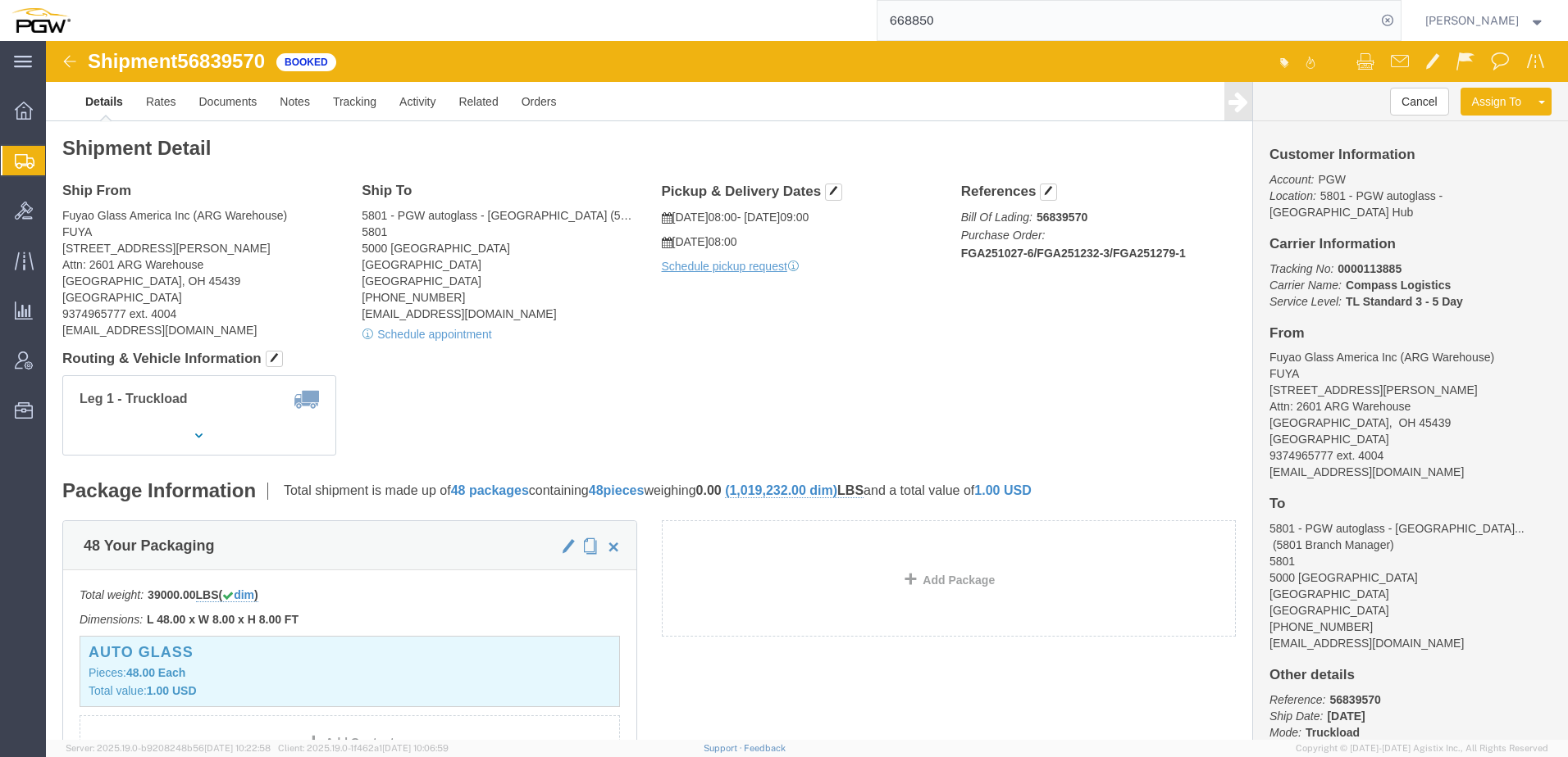
paste input "546"
type input "668546"
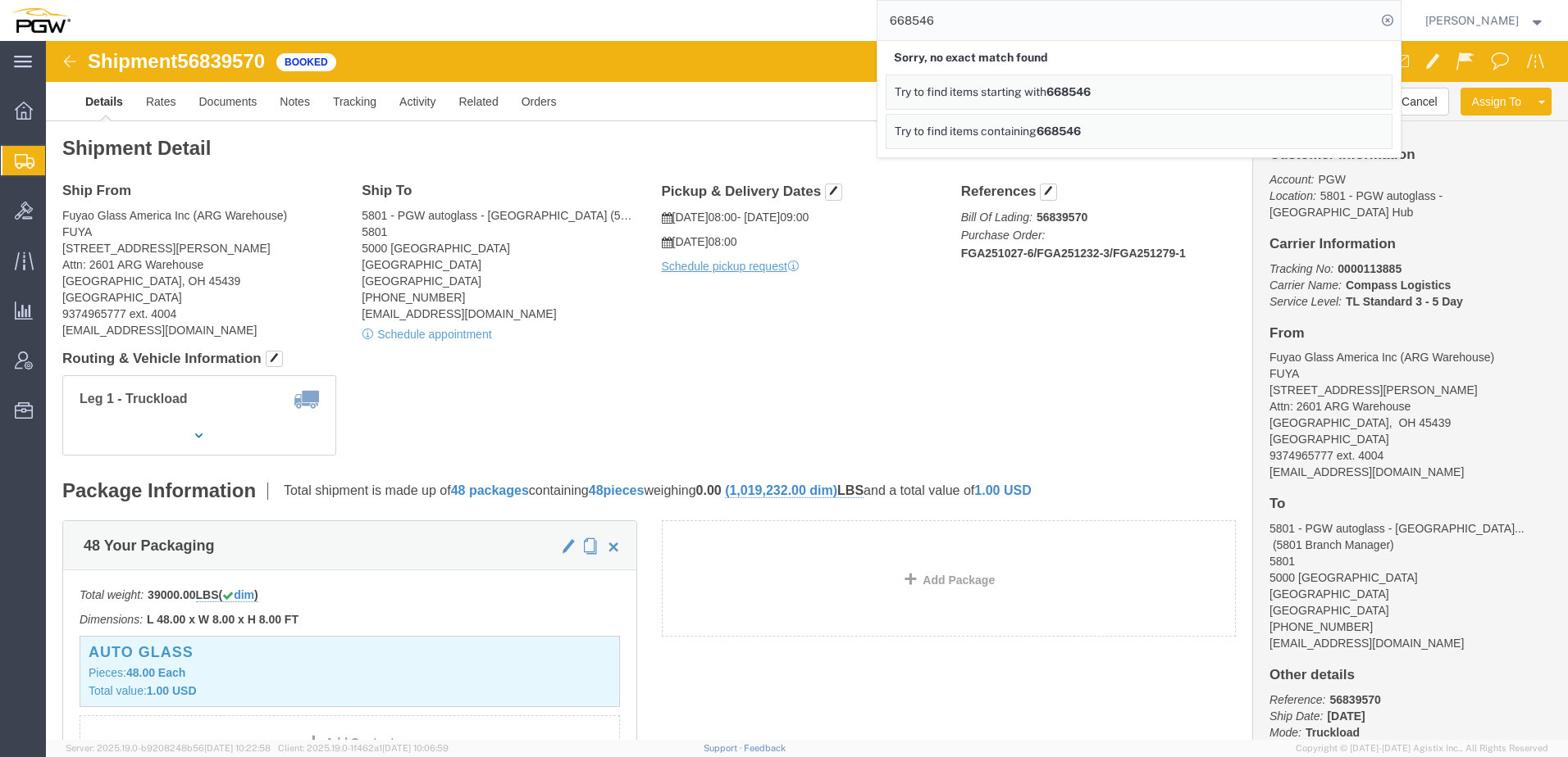
drag, startPoint x: 645, startPoint y: 266, endPoint x: 431, endPoint y: 4, distance: 338.3
click div "Ship From Fuyao Glass America Inc (ARG Warehouse) FUYA [STREET_ADDRESS][PERSON_…"
